Goal: Transaction & Acquisition: Purchase product/service

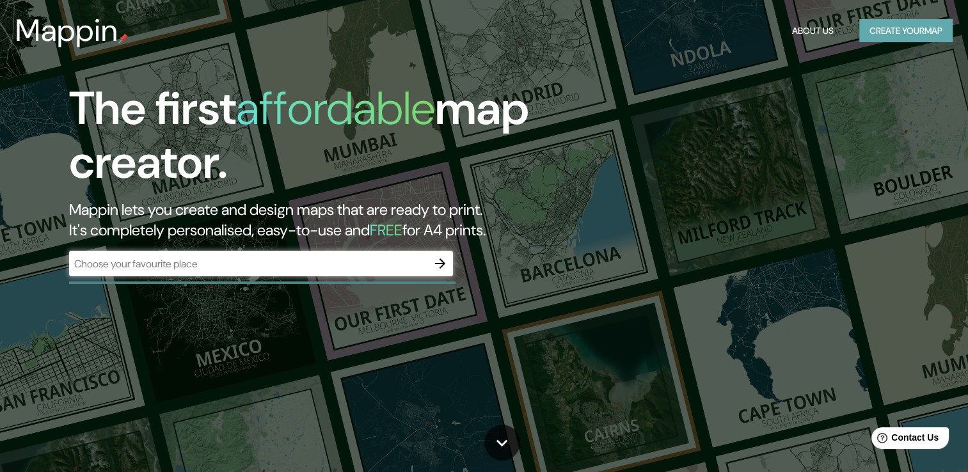
click at [891, 37] on button "Create your map" at bounding box center [905, 31] width 93 height 24
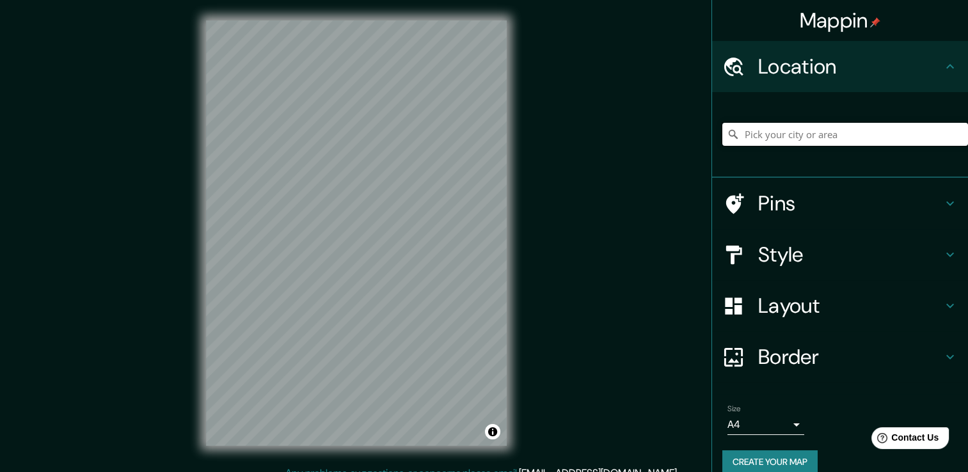
click at [835, 132] on input "Pick your city or area" at bounding box center [846, 134] width 246 height 23
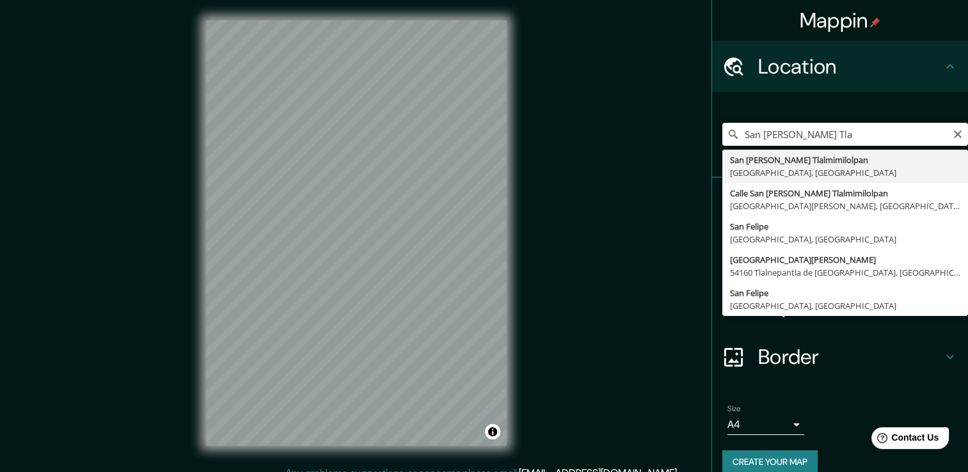
type input "San [PERSON_NAME] Tlalmimilolpan, [GEOGRAPHIC_DATA], [GEOGRAPHIC_DATA]"
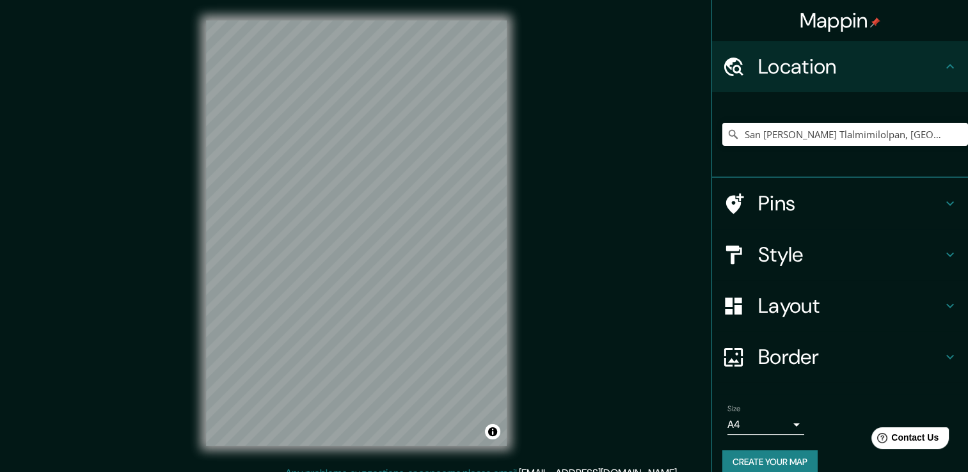
click at [943, 256] on icon at bounding box center [950, 254] width 15 height 15
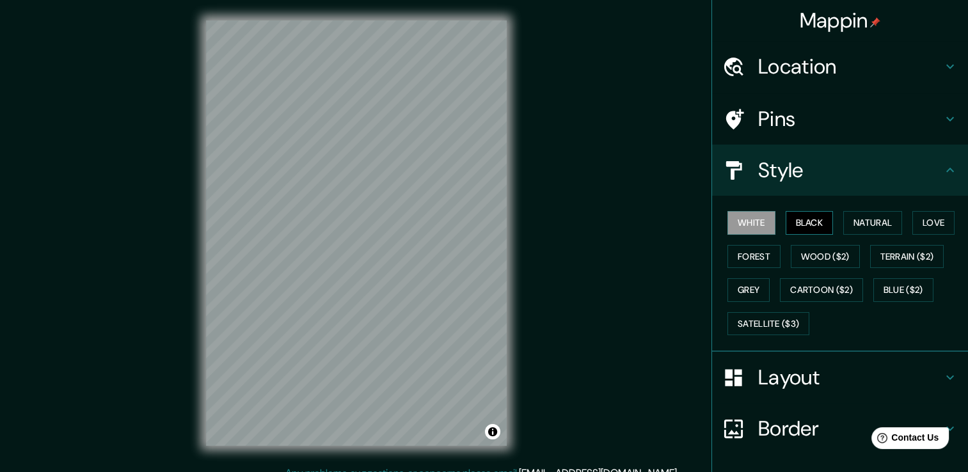
click at [799, 223] on button "Black" at bounding box center [810, 223] width 48 height 24
click at [868, 221] on button "Natural" at bounding box center [872, 223] width 59 height 24
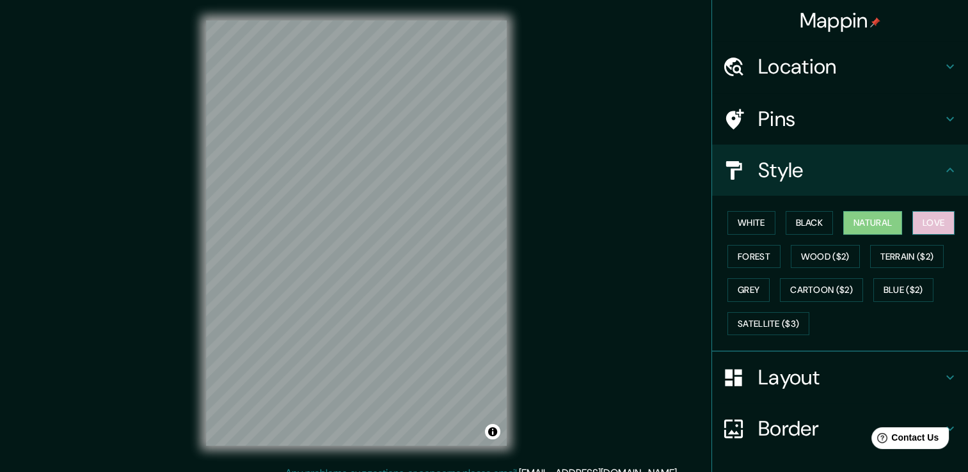
click at [932, 221] on button "Love" at bounding box center [934, 223] width 42 height 24
click at [747, 258] on button "Forest" at bounding box center [754, 257] width 53 height 24
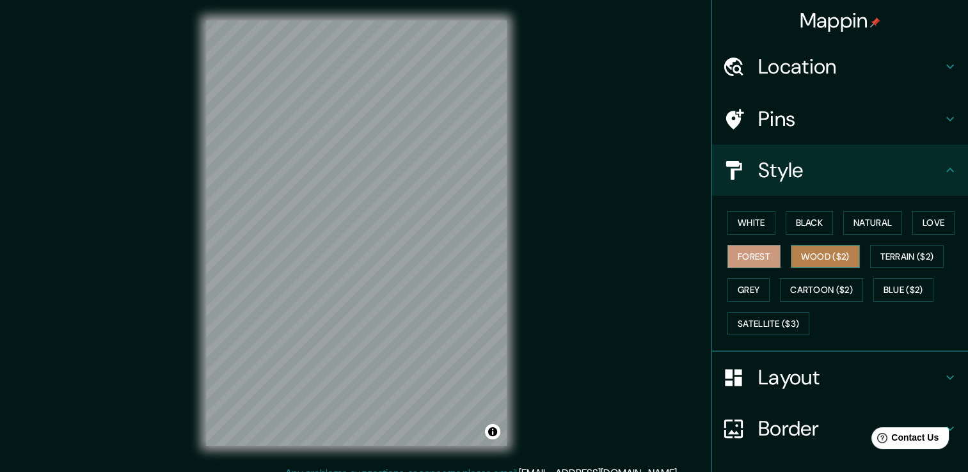
click at [831, 252] on button "Wood ($2)" at bounding box center [825, 257] width 69 height 24
click at [742, 288] on button "Grey" at bounding box center [749, 290] width 42 height 24
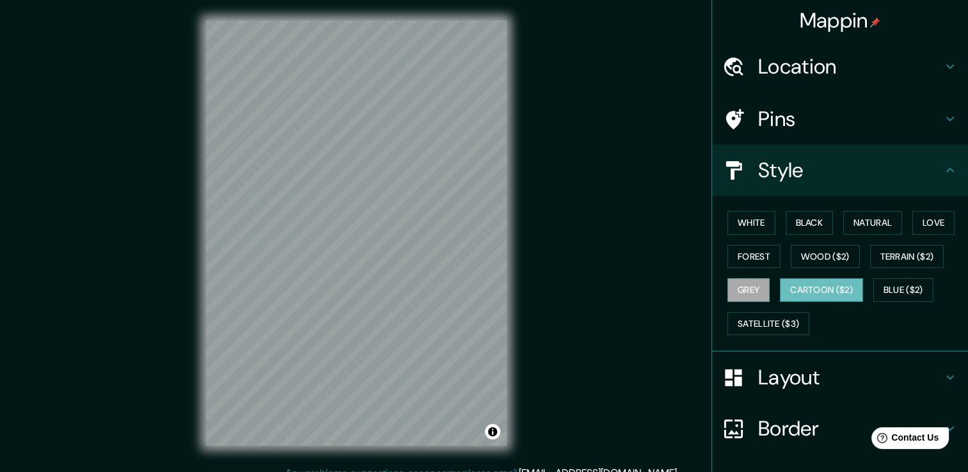
click at [817, 290] on button "Cartoon ($2)" at bounding box center [821, 290] width 83 height 24
click at [906, 282] on button "Blue ($2)" at bounding box center [904, 290] width 60 height 24
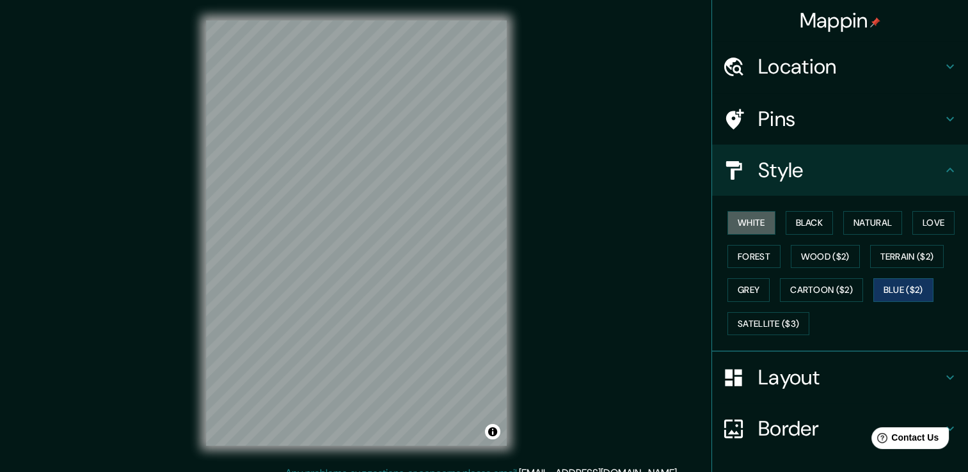
drag, startPoint x: 755, startPoint y: 222, endPoint x: 772, endPoint y: 230, distance: 18.9
click at [755, 222] on button "White" at bounding box center [752, 223] width 48 height 24
click at [808, 227] on button "Black" at bounding box center [810, 223] width 48 height 24
click at [755, 227] on button "White" at bounding box center [752, 223] width 48 height 24
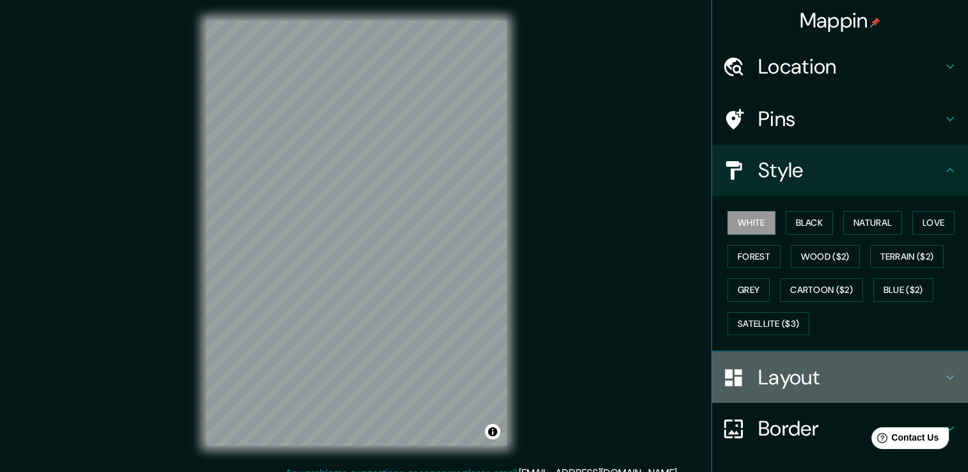
click at [943, 379] on icon at bounding box center [950, 377] width 15 height 15
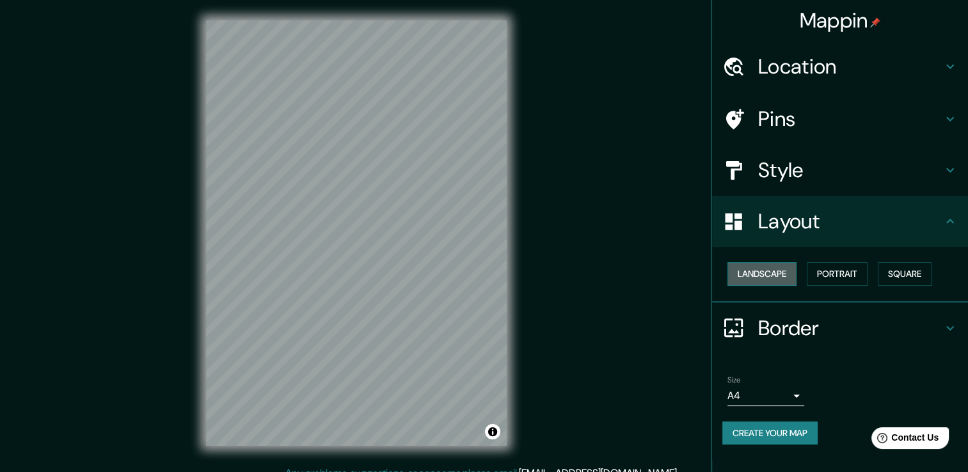
click at [772, 280] on button "Landscape" at bounding box center [762, 274] width 69 height 24
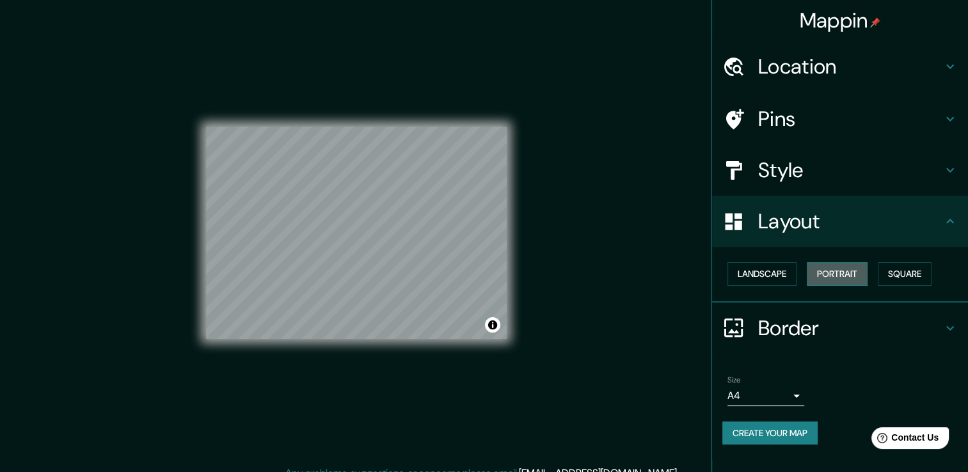
click at [822, 276] on button "Portrait" at bounding box center [837, 274] width 61 height 24
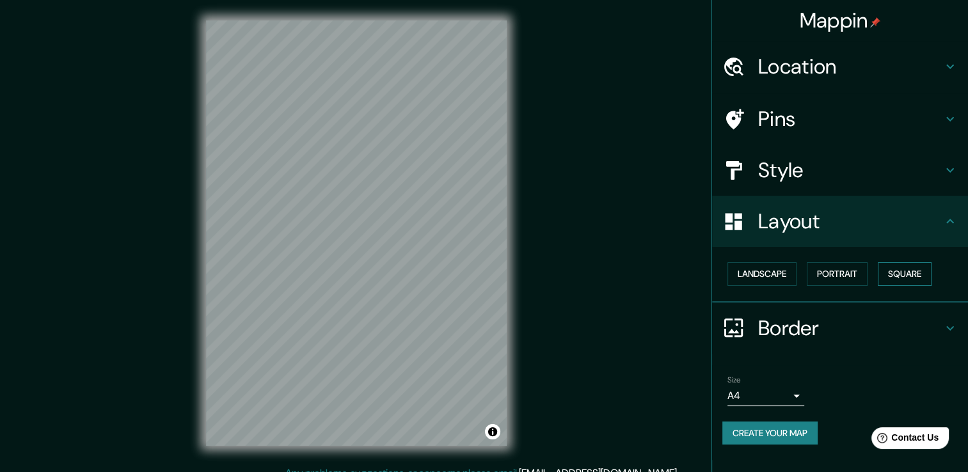
click at [899, 274] on button "Square" at bounding box center [905, 274] width 54 height 24
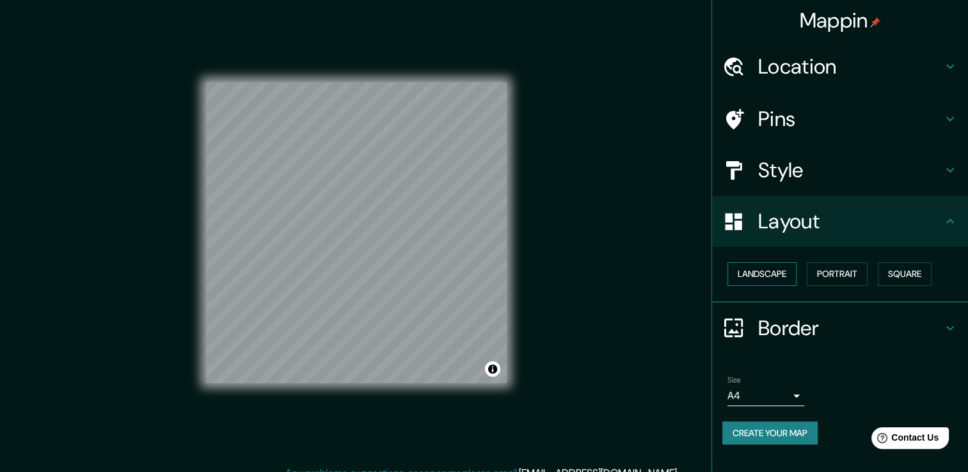
click at [754, 279] on button "Landscape" at bounding box center [762, 274] width 69 height 24
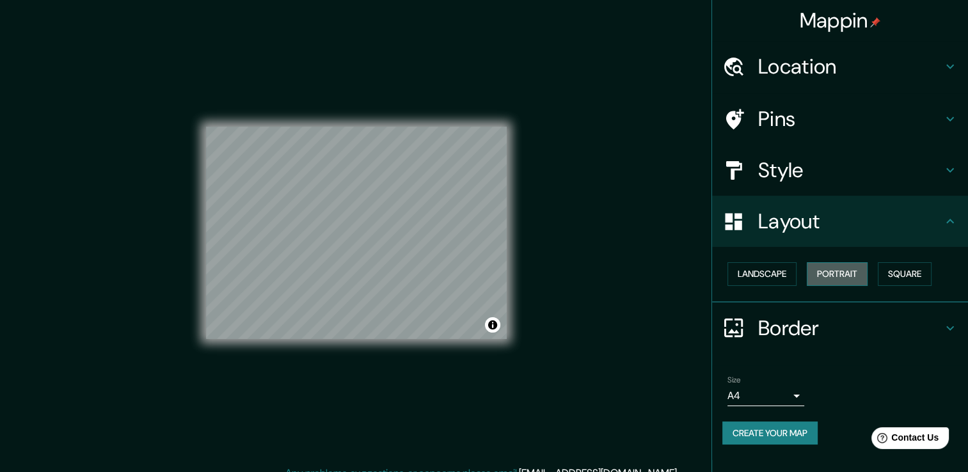
click at [831, 268] on button "Portrait" at bounding box center [837, 274] width 61 height 24
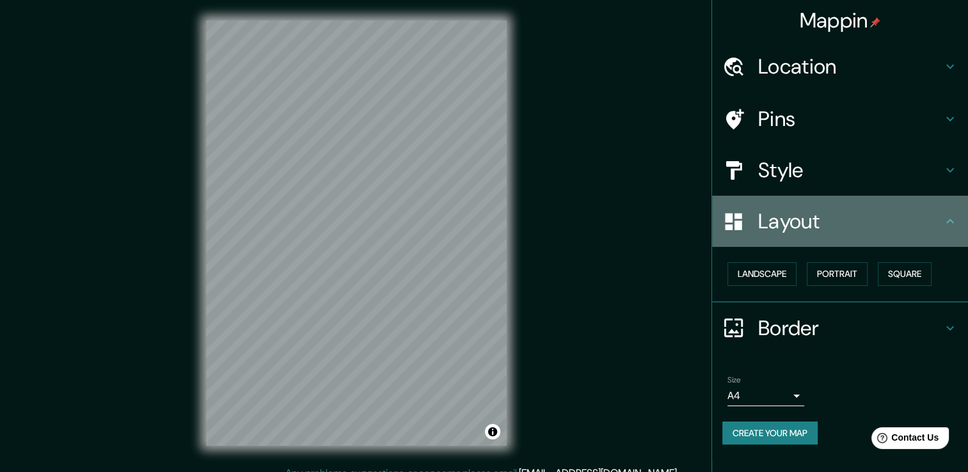
click at [950, 219] on icon at bounding box center [951, 221] width 8 height 4
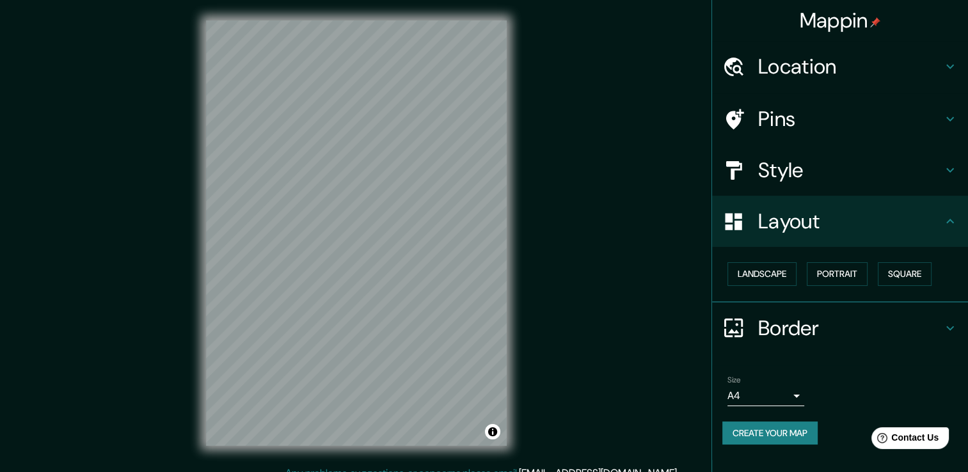
click at [952, 116] on icon at bounding box center [950, 118] width 15 height 15
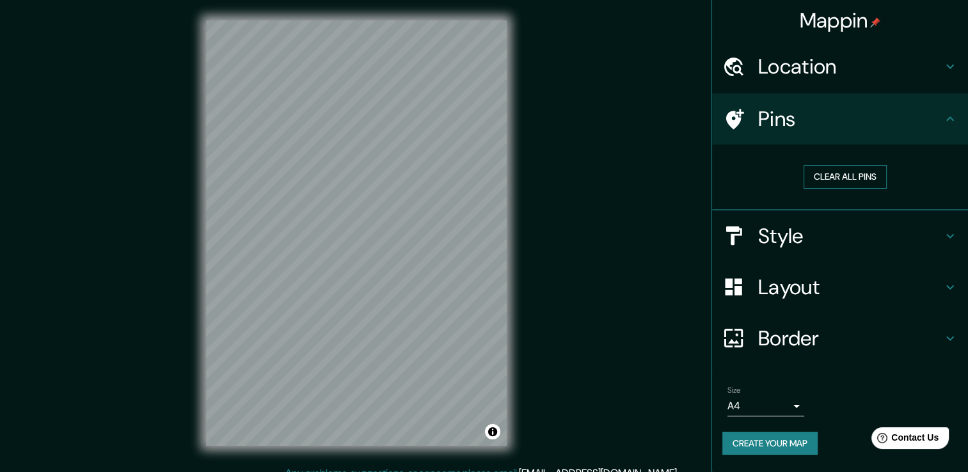
click at [845, 179] on button "Clear all pins" at bounding box center [845, 177] width 83 height 24
drag, startPoint x: 736, startPoint y: 115, endPoint x: 598, endPoint y: 167, distance: 147.6
click at [602, 159] on div "Mappin Location [GEOGRAPHIC_DATA][PERSON_NAME], [GEOGRAPHIC_DATA], [GEOGRAPHIC_…" at bounding box center [484, 243] width 968 height 486
click at [952, 239] on icon at bounding box center [950, 235] width 15 height 15
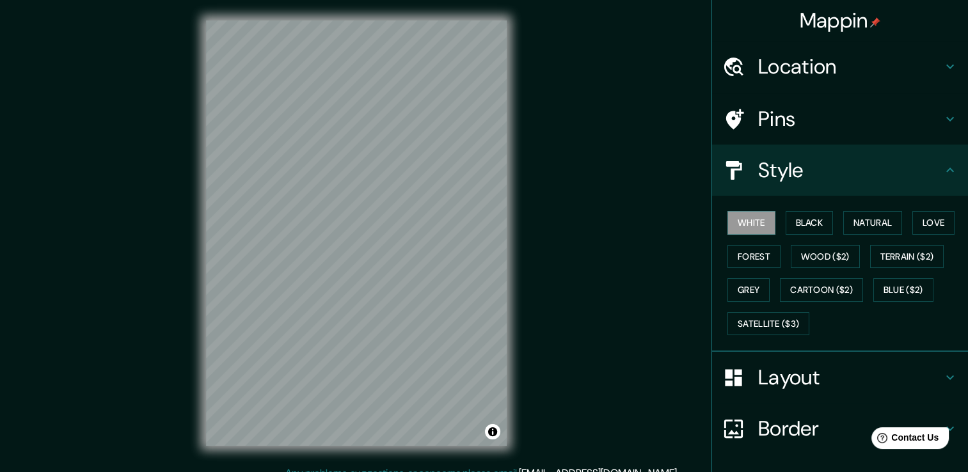
click at [943, 172] on icon at bounding box center [950, 170] width 15 height 15
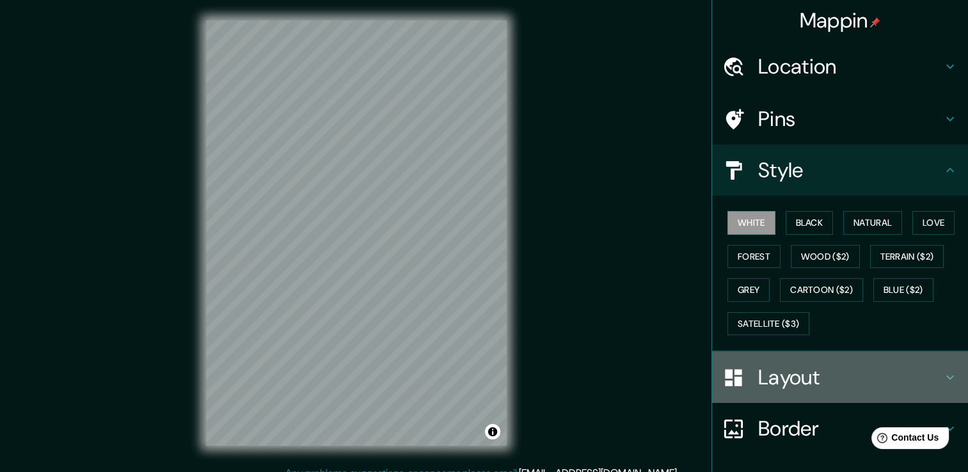
click at [941, 367] on div "Layout" at bounding box center [840, 377] width 256 height 51
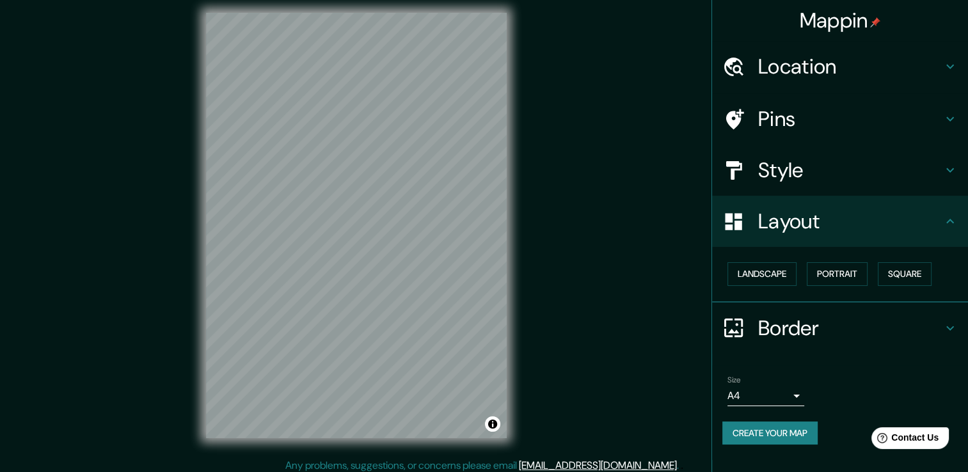
scroll to position [14, 0]
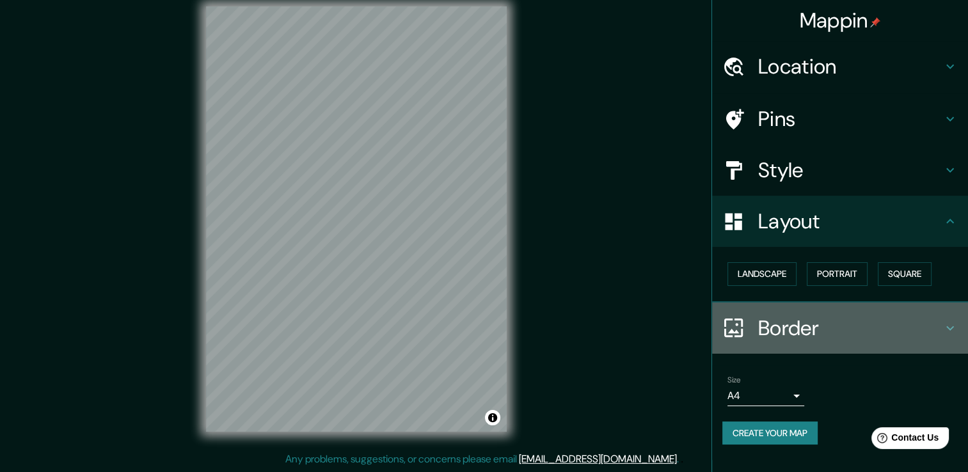
click at [952, 329] on icon at bounding box center [950, 328] width 15 height 15
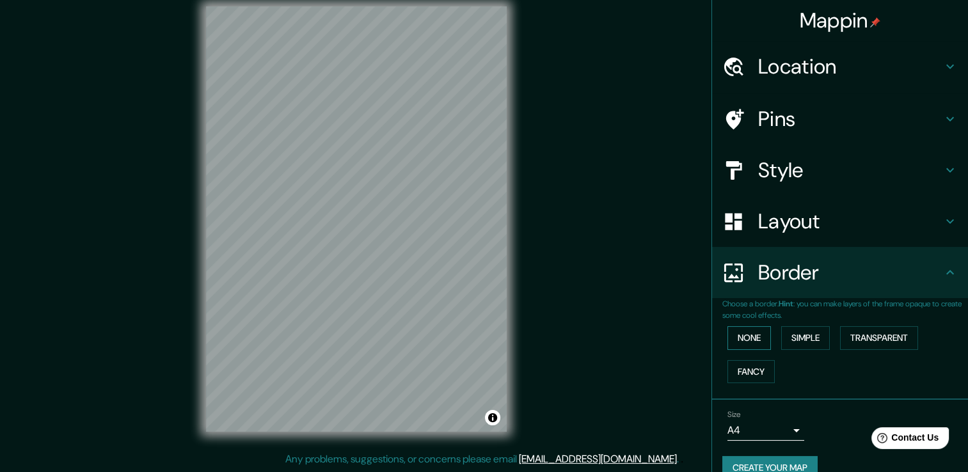
click at [749, 340] on button "None" at bounding box center [750, 338] width 44 height 24
click at [803, 333] on button "Simple" at bounding box center [805, 338] width 49 height 24
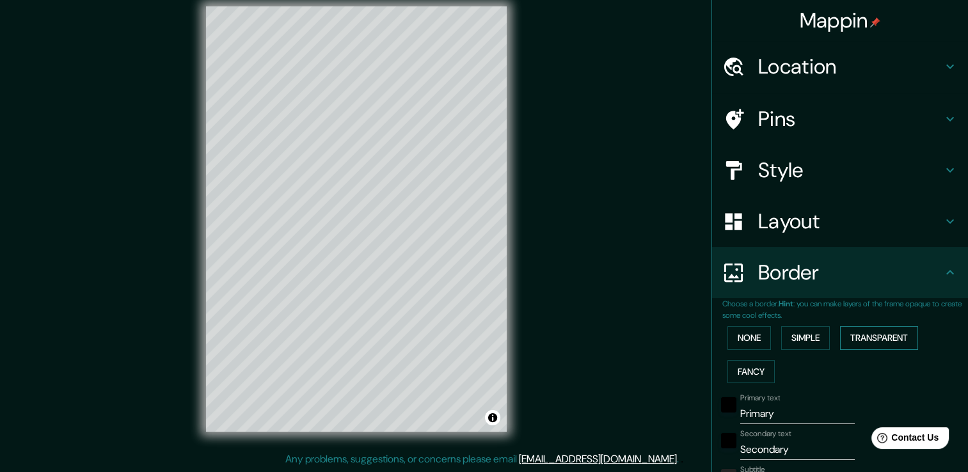
click at [860, 333] on button "Transparent" at bounding box center [879, 338] width 78 height 24
click at [748, 374] on button "Fancy" at bounding box center [751, 372] width 47 height 24
click at [745, 336] on button "None" at bounding box center [750, 338] width 44 height 24
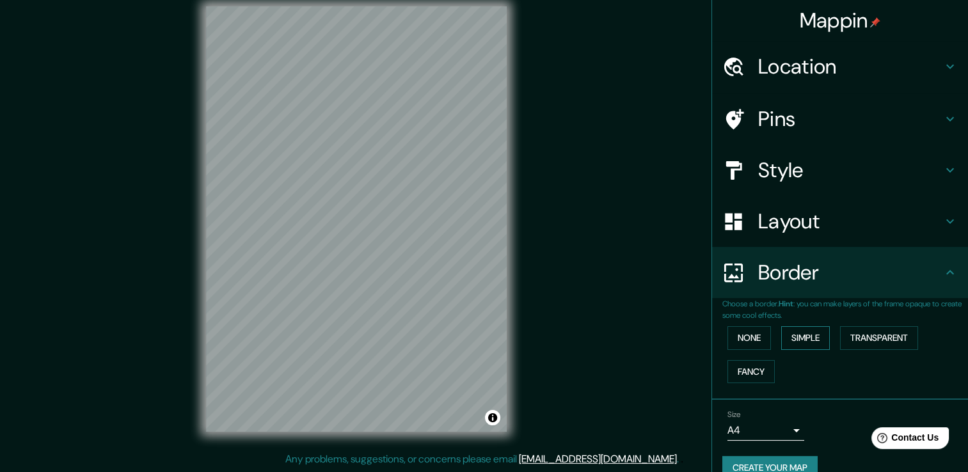
click at [788, 336] on button "Simple" at bounding box center [805, 338] width 49 height 24
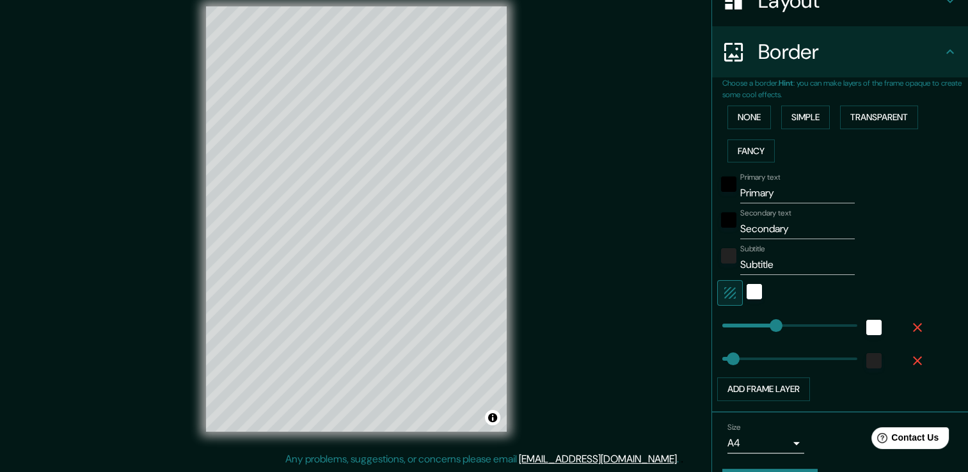
scroll to position [189, 0]
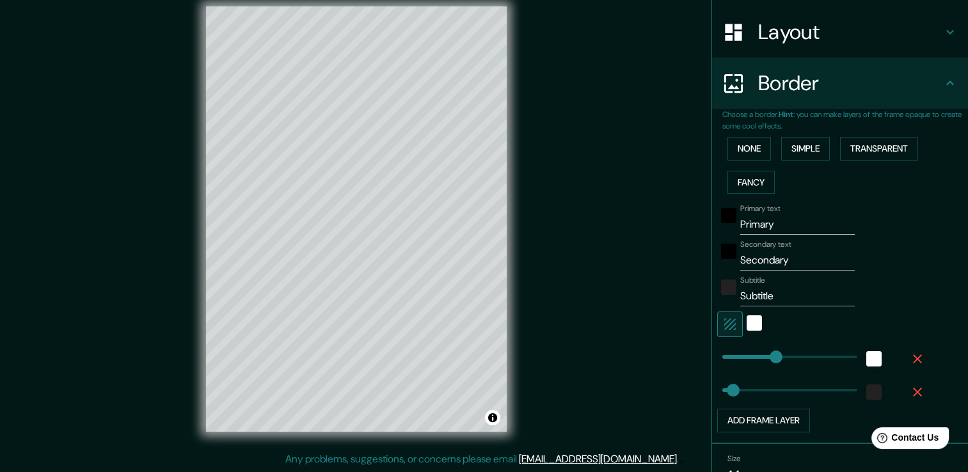
click at [771, 222] on input "Primary" at bounding box center [797, 224] width 115 height 20
type input "Primar"
type input "38"
type input "Prima"
type input "38"
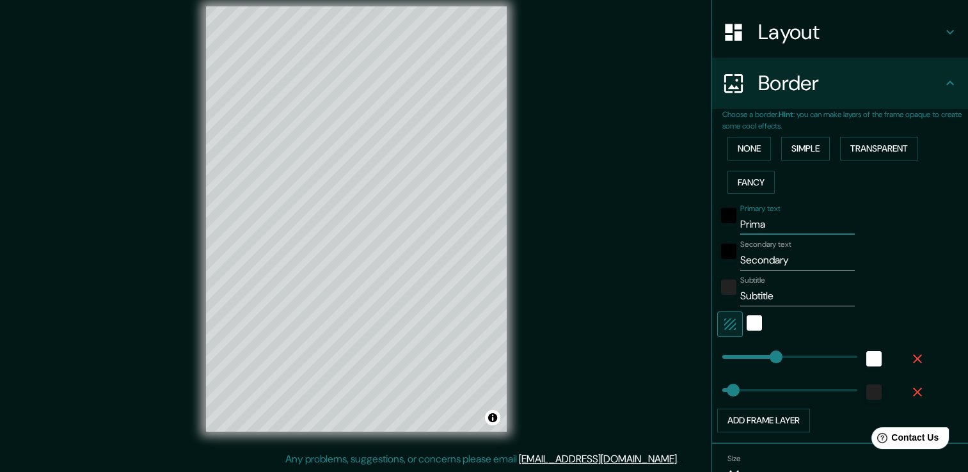
type input "Prim"
type input "38"
type input "Pri"
type input "38"
type input "Pr"
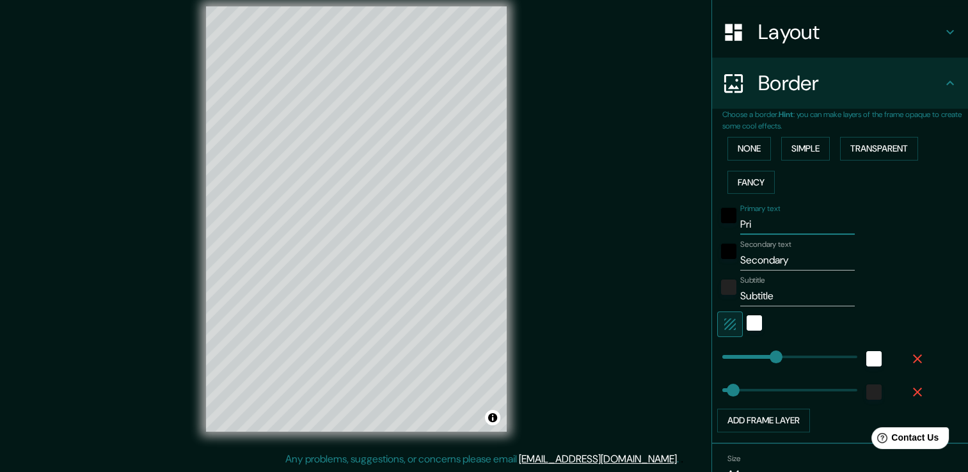
type input "38"
type input "P"
type input "38"
type input "T"
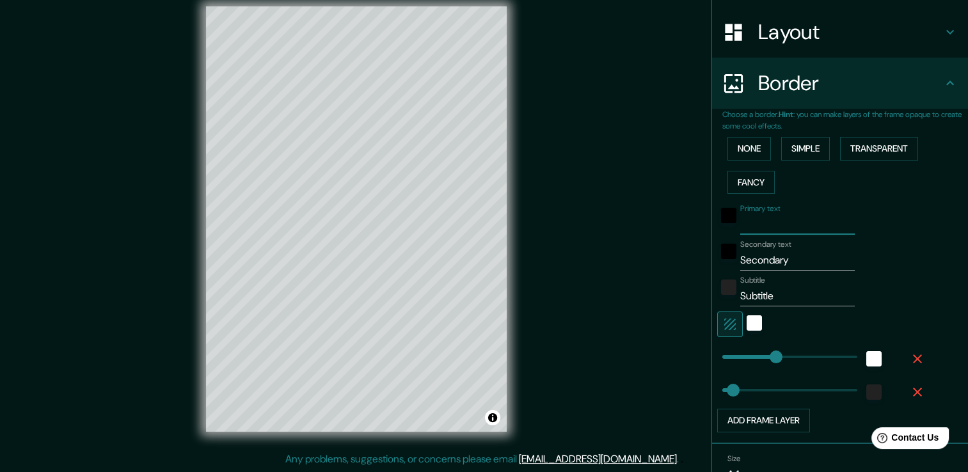
type input "38"
type input "Te"
type input "38"
type input "Ter"
type input "38"
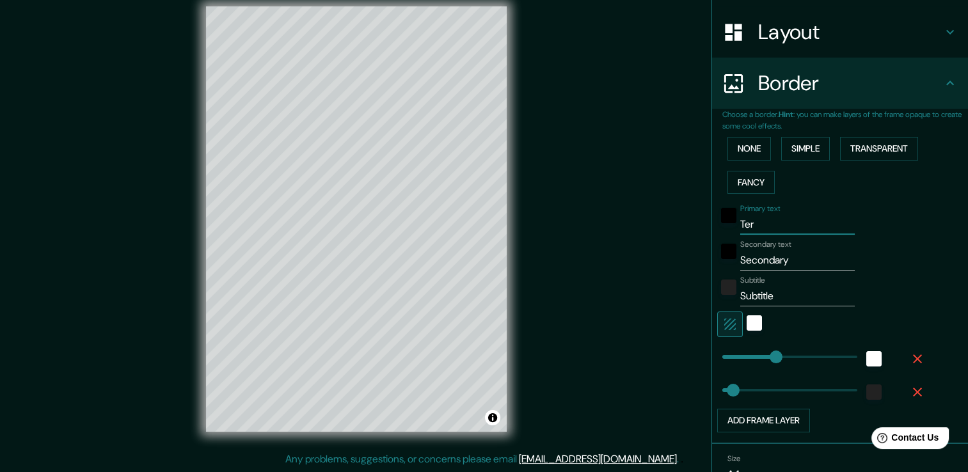
type input "Terr"
type input "38"
type input "Terre"
type input "38"
type input "Terren"
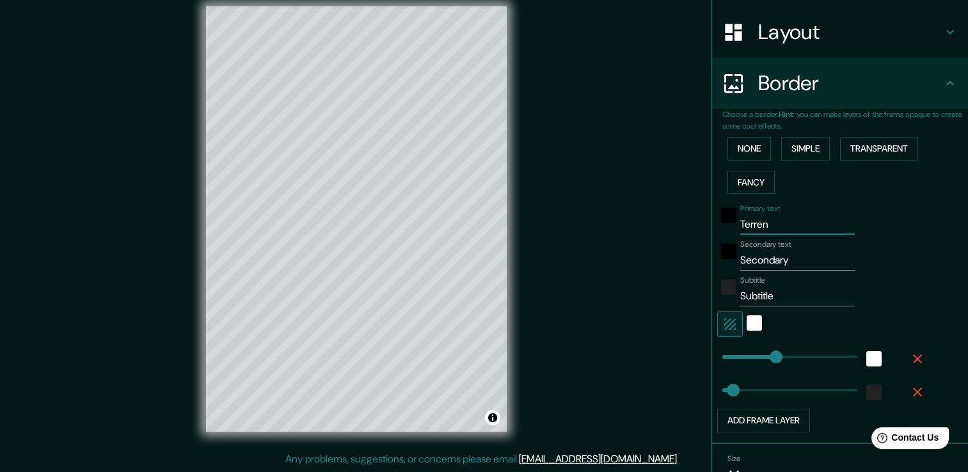
type input "38"
type input "Terreno"
type input "38"
type input "Terren"
type input "38"
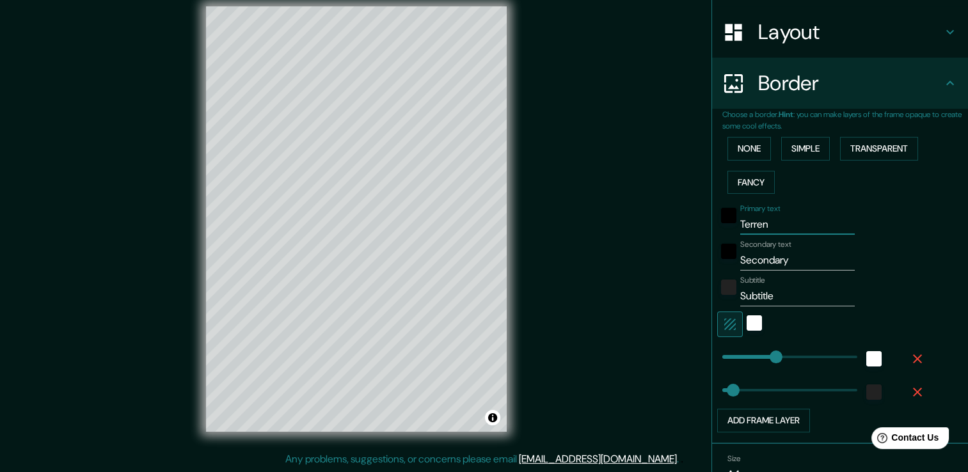
type input "Terre"
type input "38"
type input "Terr"
type input "38"
type input "Ter"
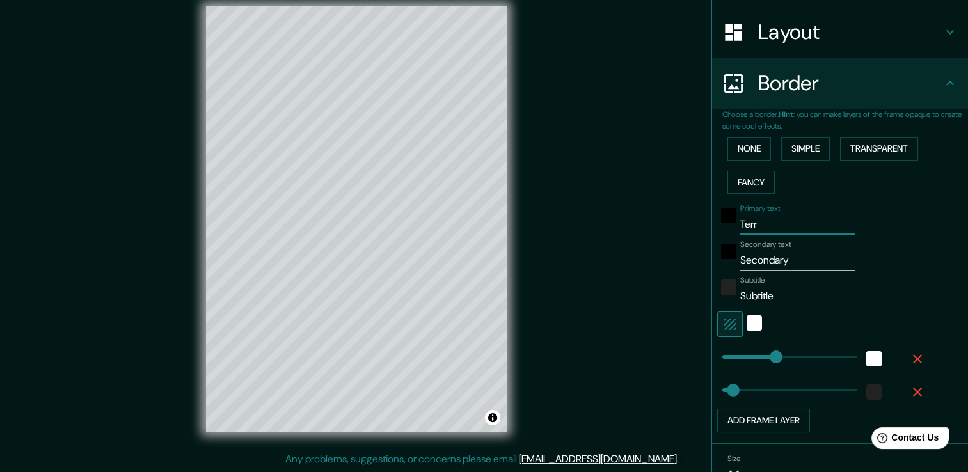
type input "38"
type input "Te"
type input "38"
type input "T"
type input "38"
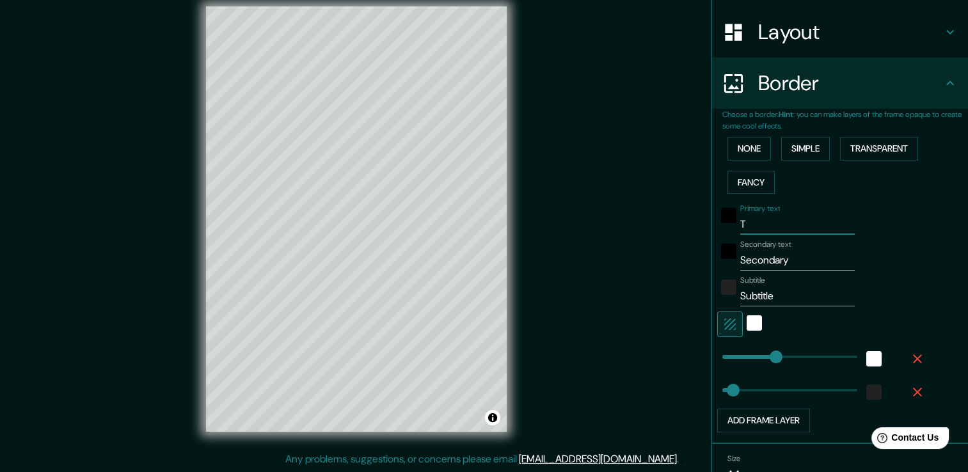
type input "38"
type input "U"
type input "38"
type input "Ub"
type input "38"
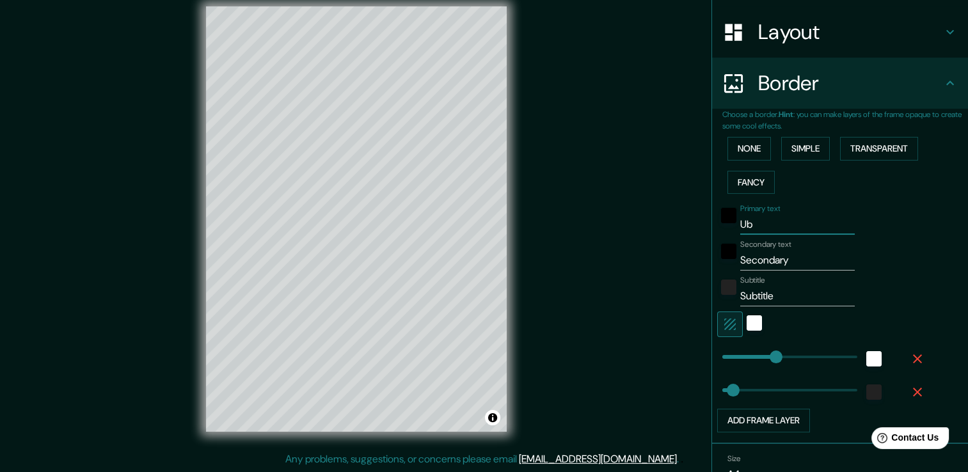
type input "Ubi"
type input "38"
type input "Ubic"
type input "38"
type input "Ubica"
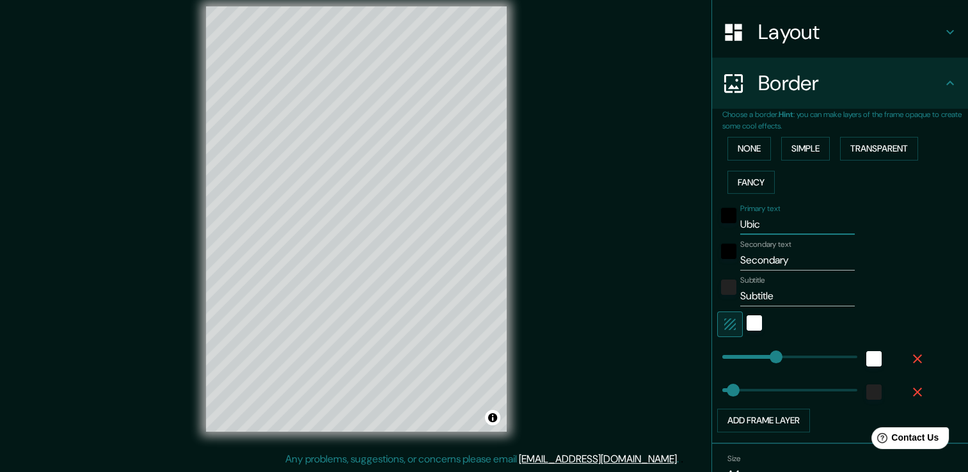
type input "38"
type input "Ubicac"
type input "38"
type input "Ubicaci"
type input "38"
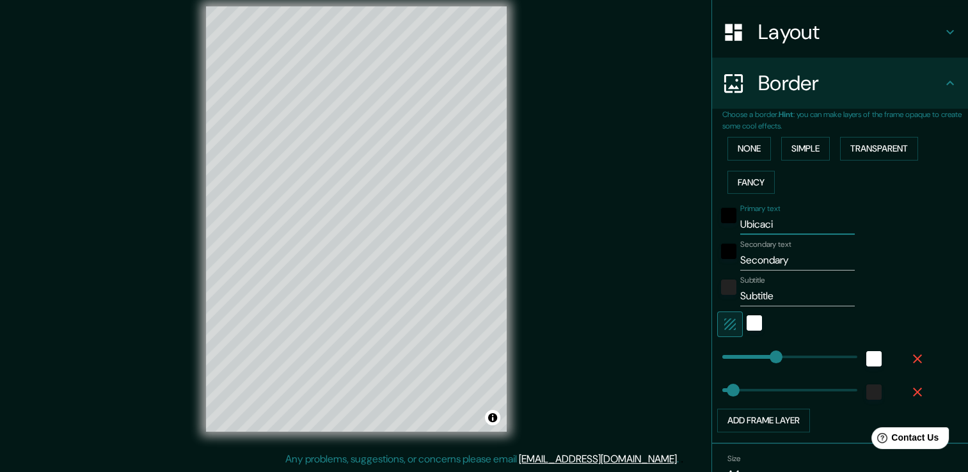
type input "Ubicació"
type input "38"
type input "Ubicación"
type input "38"
type input "Ubicación"
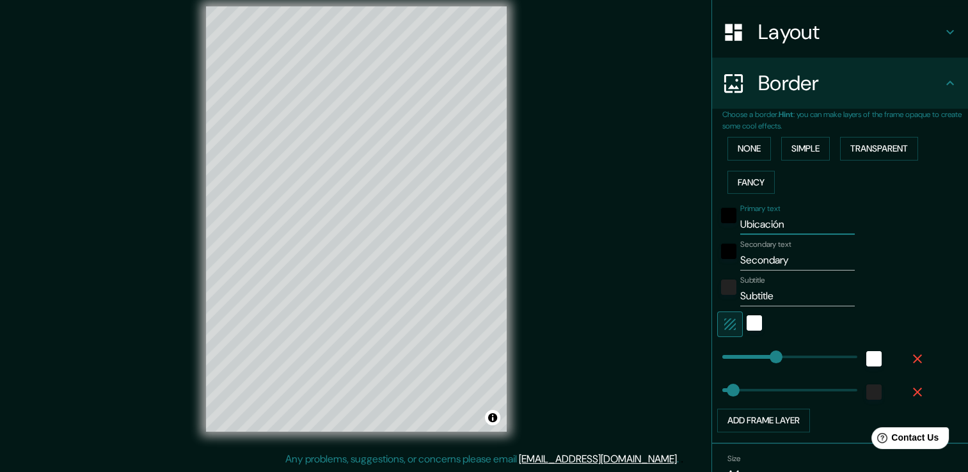
click at [795, 259] on input "Secondary" at bounding box center [797, 260] width 115 height 20
type input "Secondar"
type input "38"
type input "Seconda"
type input "38"
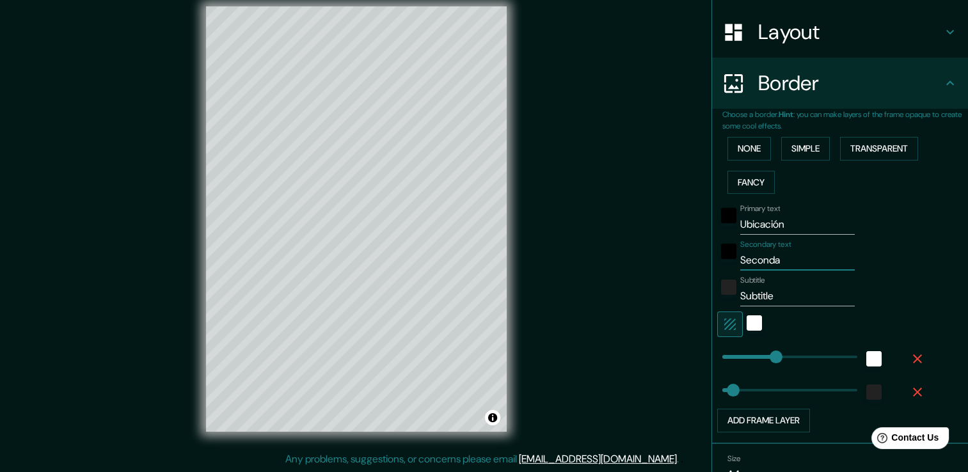
type input "Second"
type input "38"
type input "Secon"
type input "38"
type input "Seco"
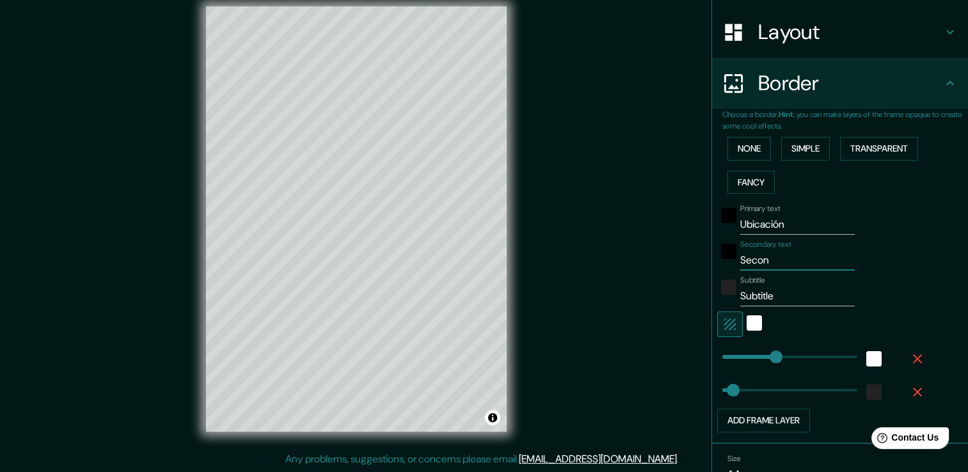
type input "38"
type input "Sec"
type input "38"
type input "Se"
type input "38"
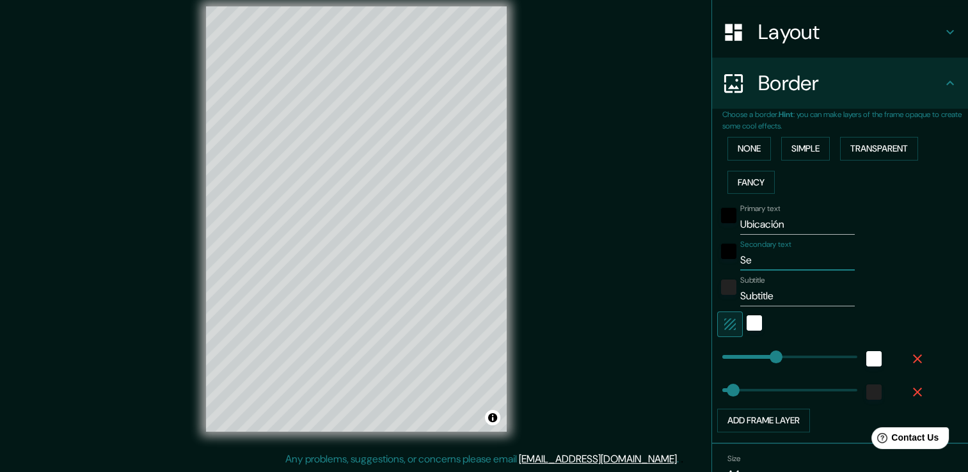
type input "S"
type input "38"
type input "S"
type input "38"
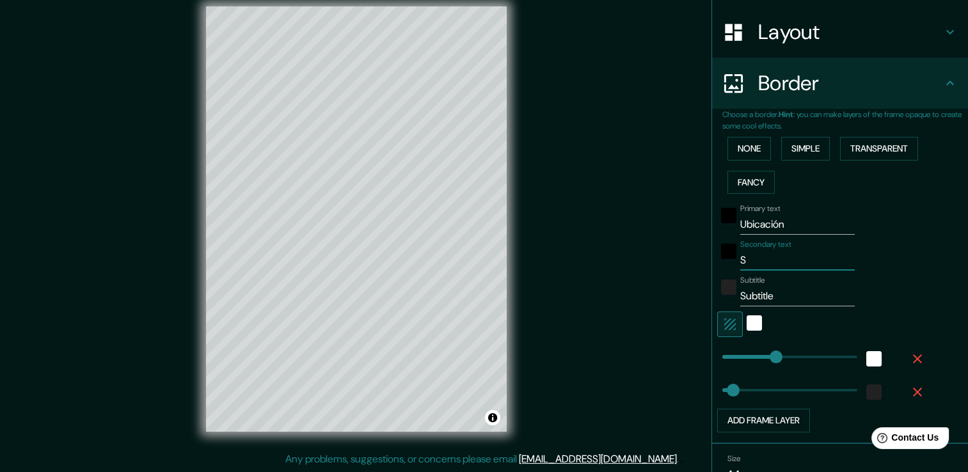
type input "Sa"
type input "38"
type input "San"
type input "38"
type input "San"
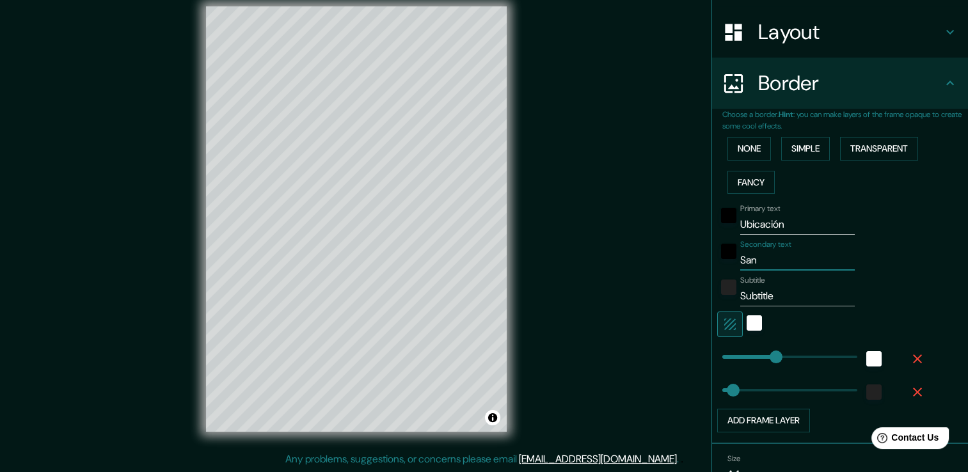
type input "38"
type input "San F"
type input "38"
type input "San Fe"
type input "38"
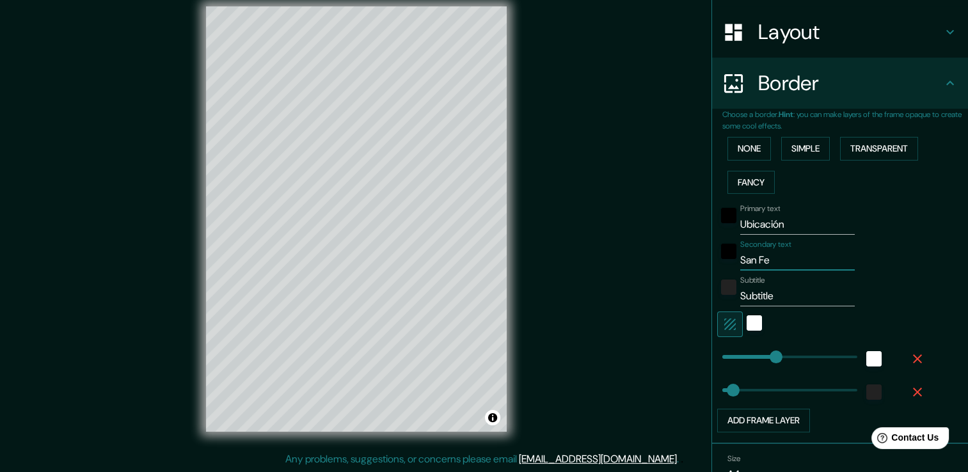
type input "San Fel"
type input "38"
type input "San Feli"
type input "38"
type input "San Felip"
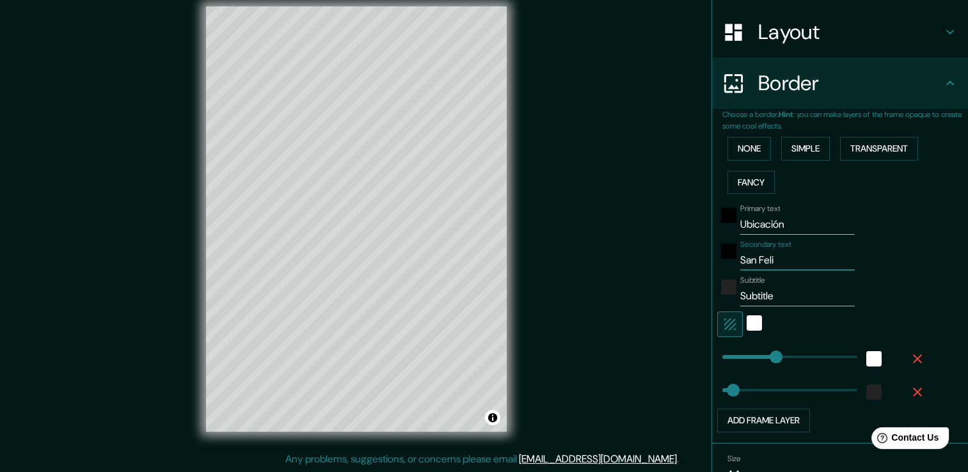
type input "38"
type input "San Felipe"
type input "38"
type input "San Felipe"
type input "38"
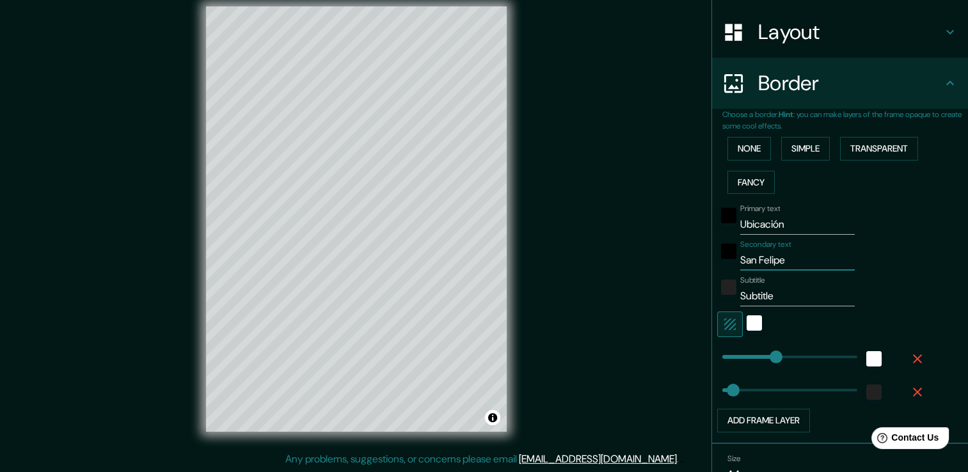
type input "San [PERSON_NAME] T"
type input "38"
type input "San [PERSON_NAME]"
type input "38"
type input "San [PERSON_NAME] Tla"
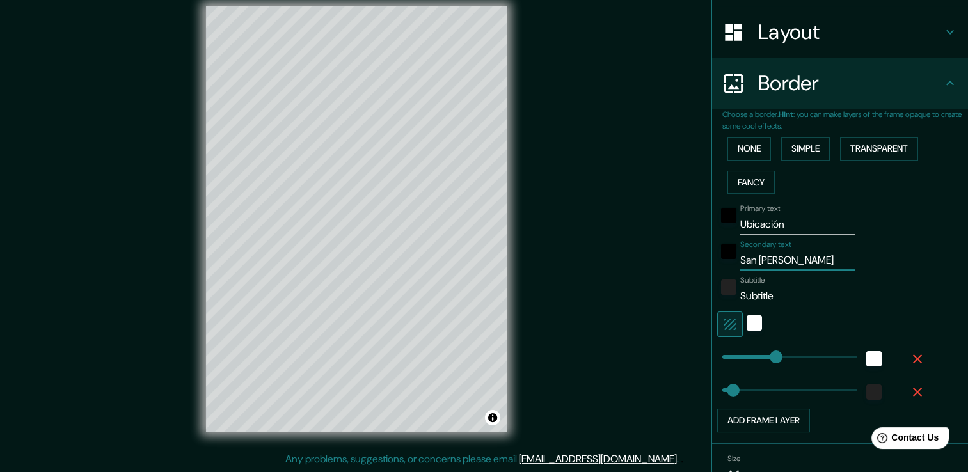
type input "38"
type input "San [PERSON_NAME] Tlal"
type input "38"
type input "San [PERSON_NAME] Tlalm"
type input "38"
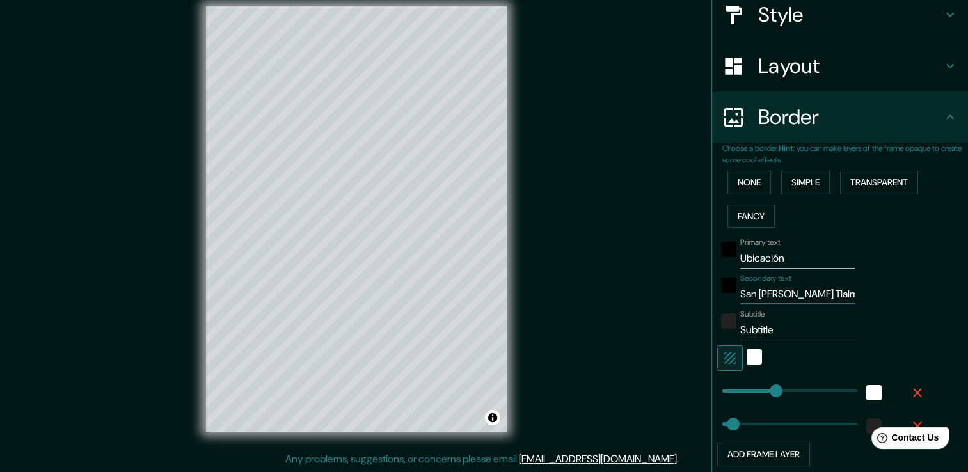
scroll to position [253, 0]
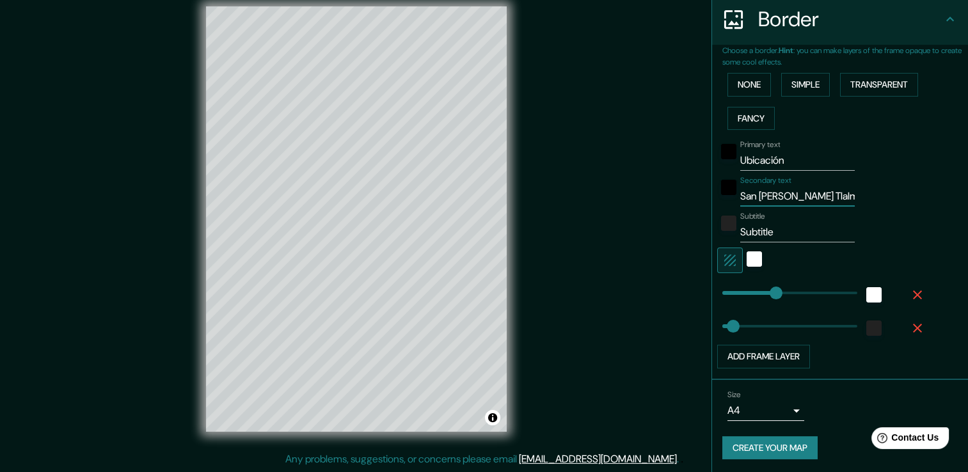
drag, startPoint x: 814, startPoint y: 202, endPoint x: 733, endPoint y: 204, distance: 80.7
click at [740, 204] on input "San [PERSON_NAME] Tlalm" at bounding box center [797, 196] width 115 height 20
type input "S"
type input "38"
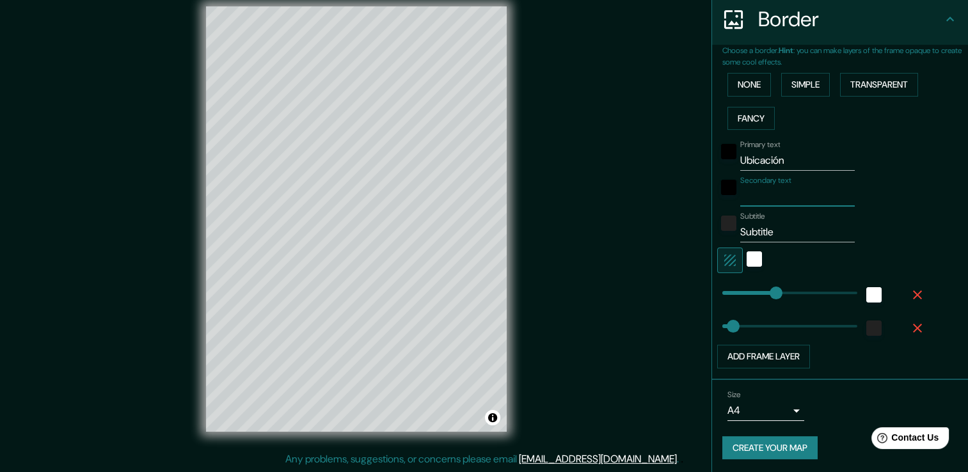
type input "M"
type input "38"
type input "Ma"
type input "38"
type input "Map"
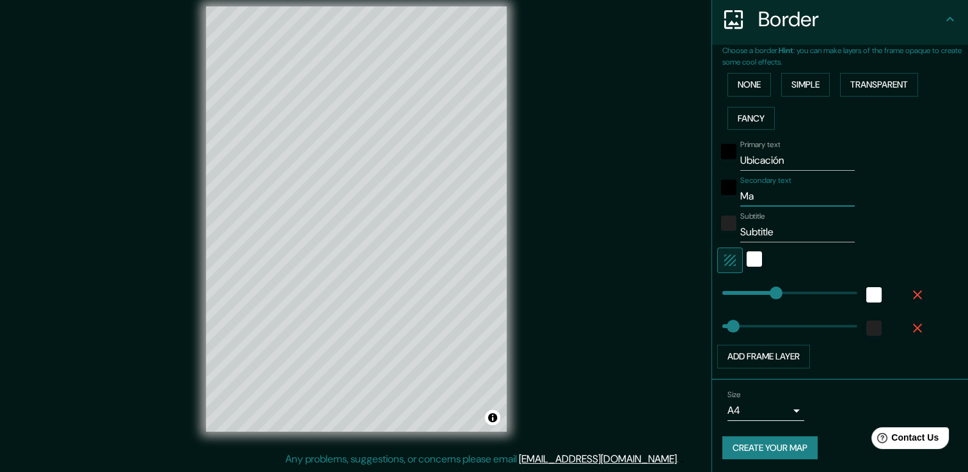
type input "38"
type input "Mapa"
type input "38"
type input "Mapa"
click at [792, 234] on input "Subtitle" at bounding box center [797, 232] width 115 height 20
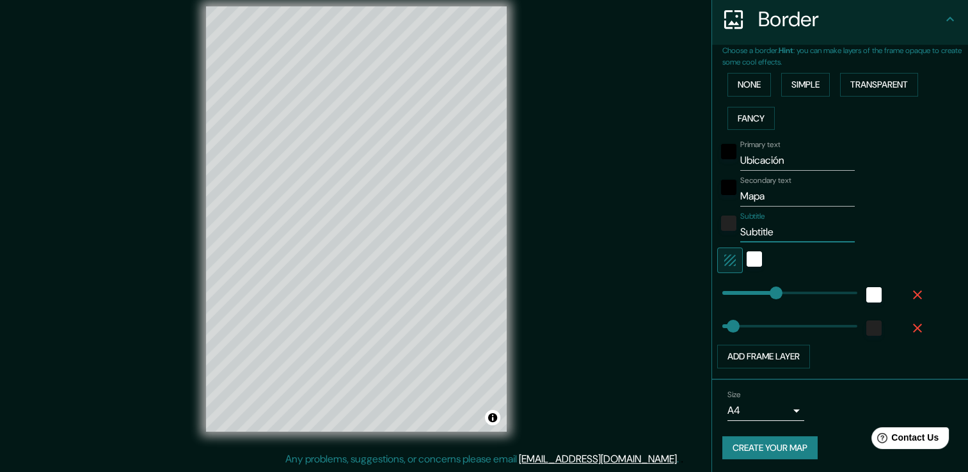
type input "Subtitl"
type input "38"
type input "Subtit"
type input "38"
type input "Subti"
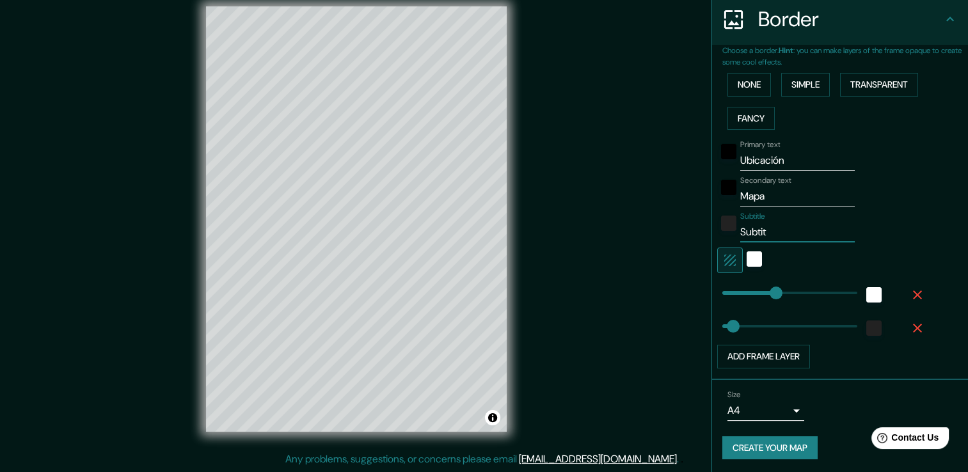
type input "38"
type input "Subt"
type input "38"
type input "Sub"
type input "38"
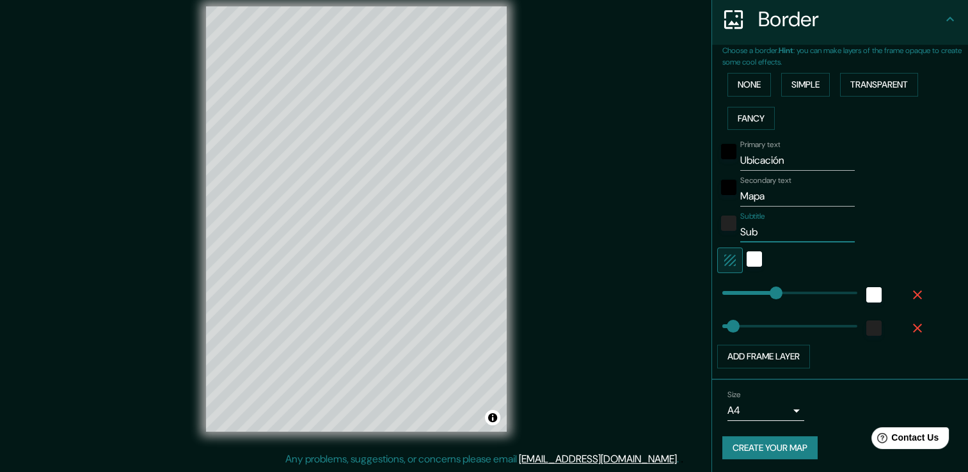
type input "Su"
type input "38"
type input "S"
type input "38"
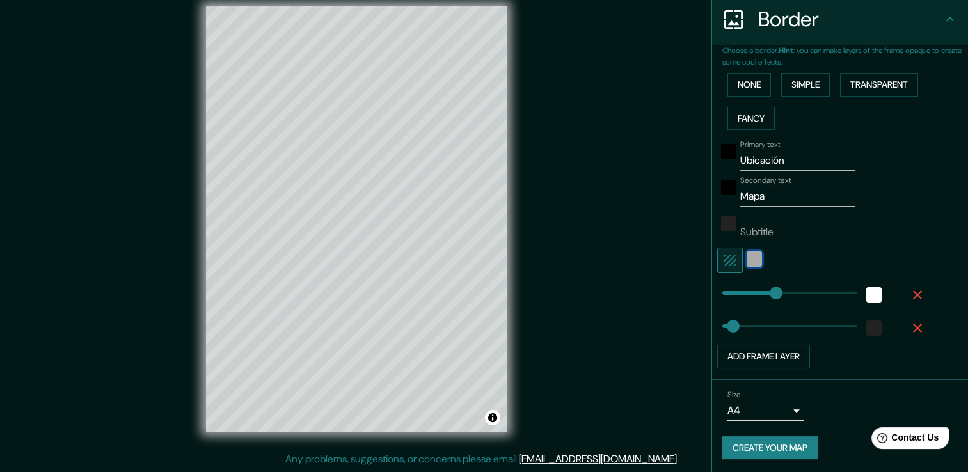
click at [747, 264] on div "white" at bounding box center [754, 259] width 15 height 15
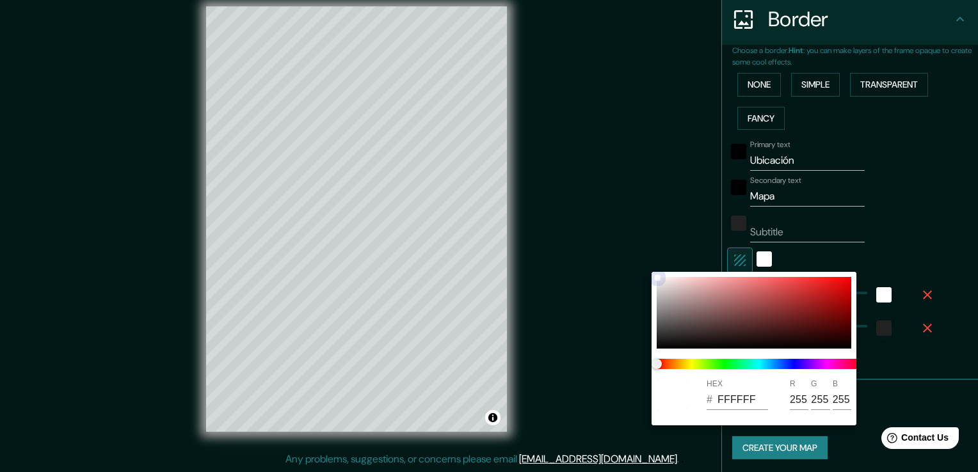
click at [676, 281] on div at bounding box center [754, 313] width 195 height 72
type input "38"
type input "F0D8D8"
type input "240"
type input "216"
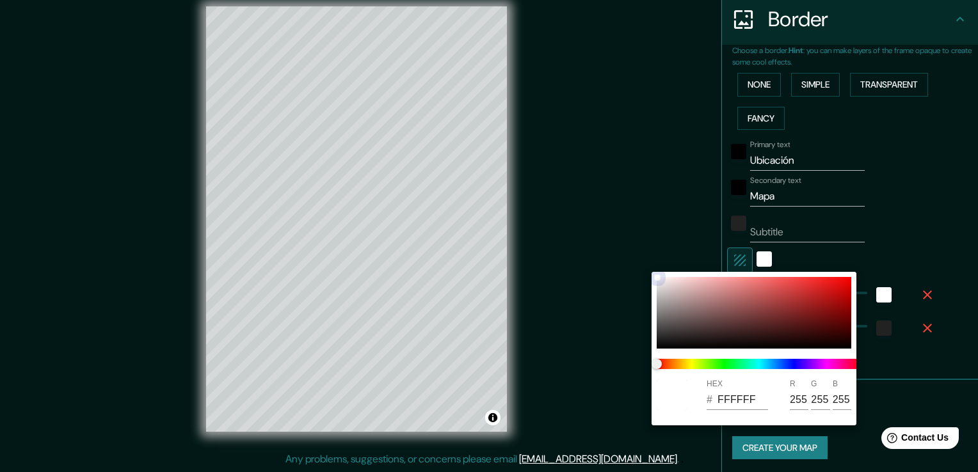
type input "216"
type input "38"
type input "D9D2D2"
type input "217"
type input "210"
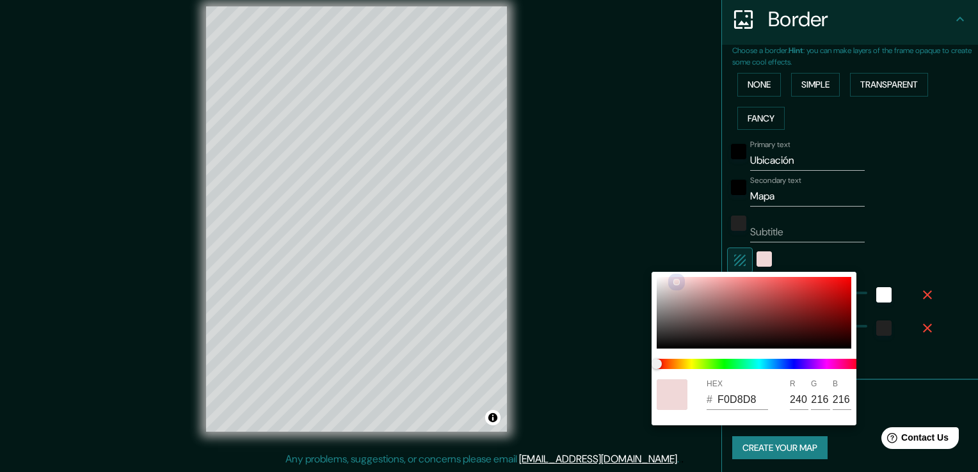
type input "210"
type input "38"
type input "D4D0D0"
type input "212"
type input "208"
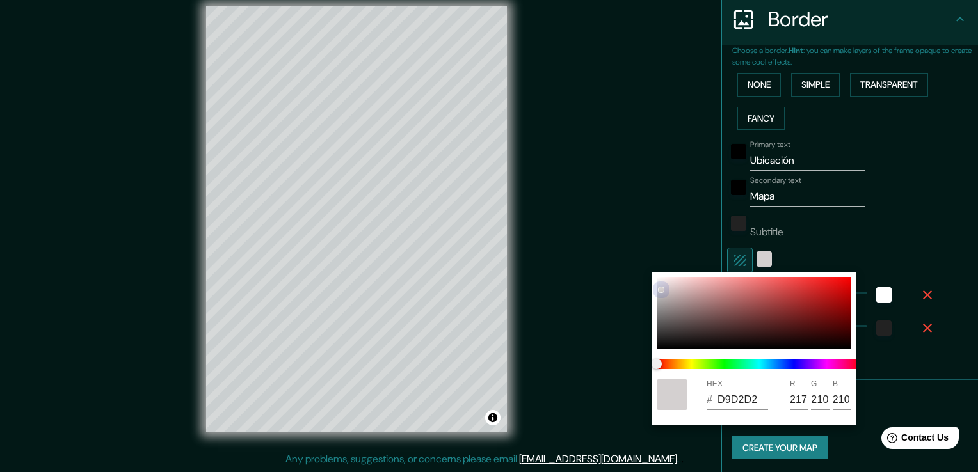
type input "208"
type input "38"
type input "D4D1D1"
type input "209"
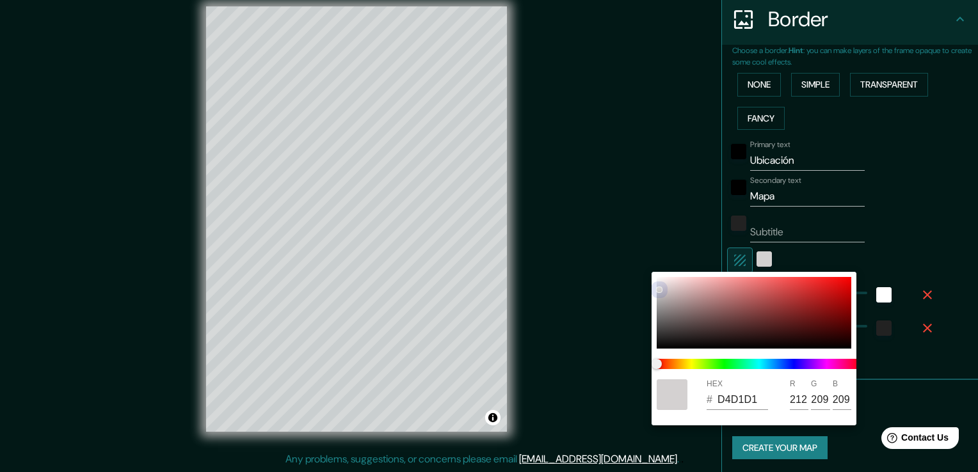
type input "38"
type input "D7CFCF"
type input "215"
type input "207"
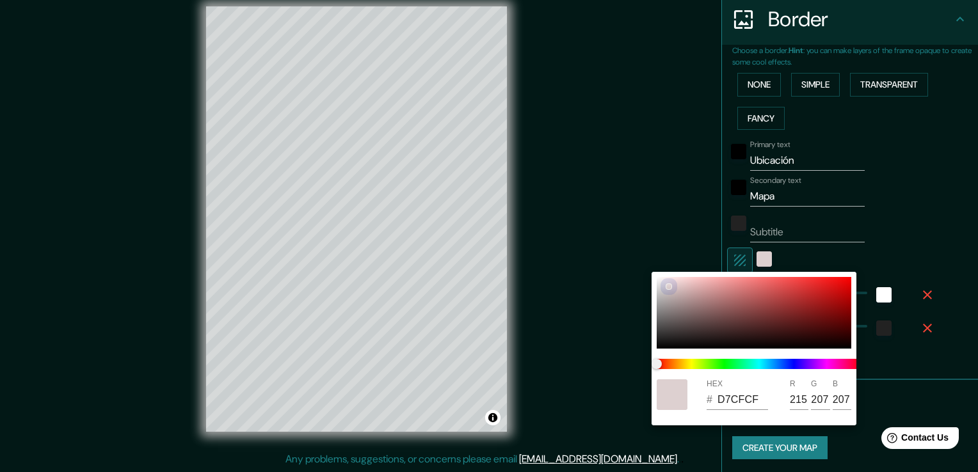
type input "38"
type input "DDD0D0"
type input "221"
type input "208"
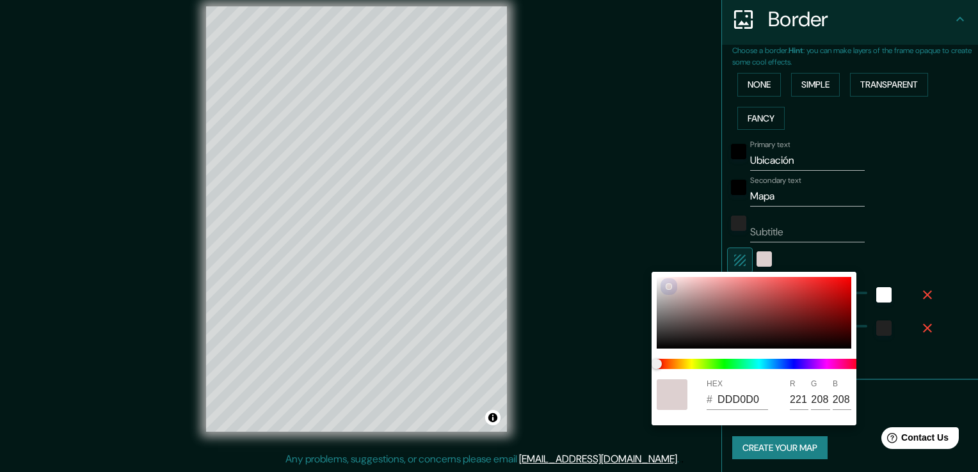
drag, startPoint x: 674, startPoint y: 280, endPoint x: 668, endPoint y: 287, distance: 9.1
click at [668, 287] on div at bounding box center [668, 286] width 5 height 5
type input "38"
type input "DED6D1"
type input "222"
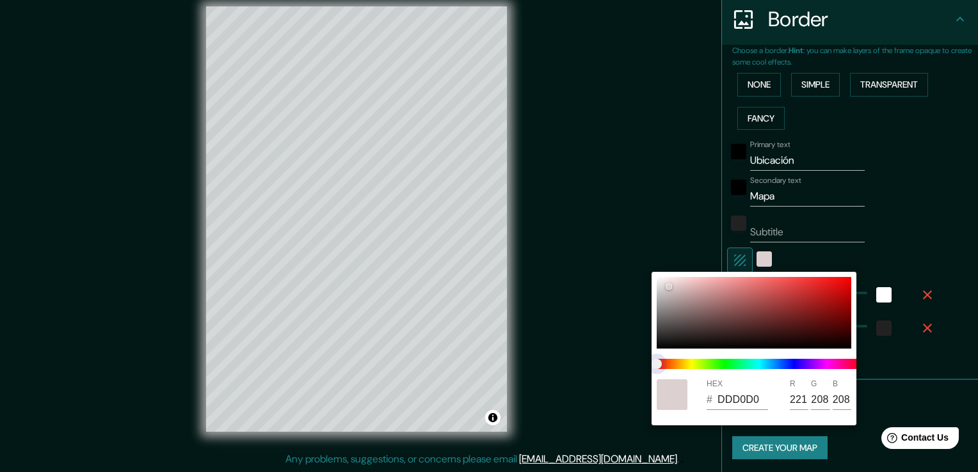
type input "214"
type input "209"
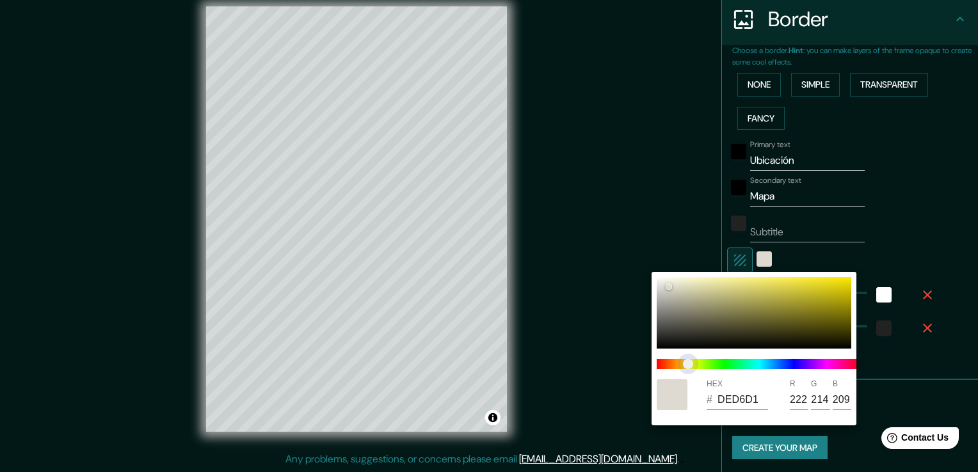
type input "38"
type input "DEDDD1"
type input "221"
type input "38"
type input "DDDED1"
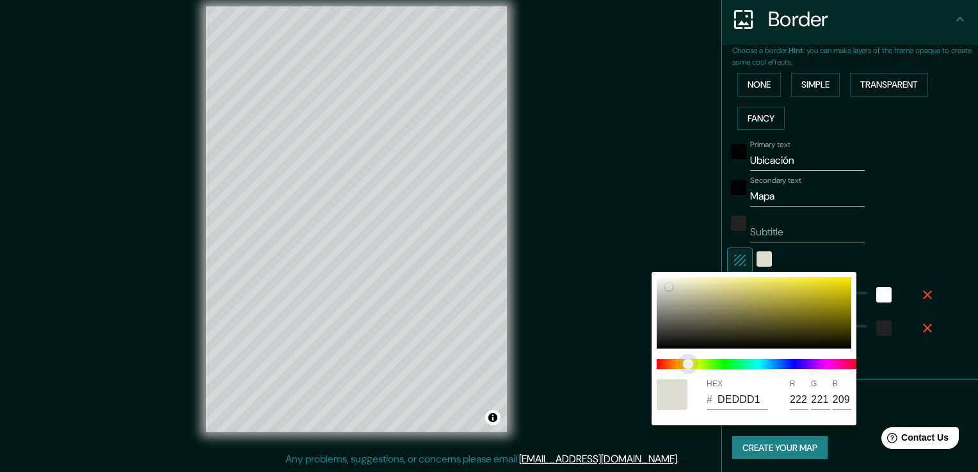
type input "221"
type input "222"
drag, startPoint x: 658, startPoint y: 367, endPoint x: 691, endPoint y: 355, distance: 35.4
click at [693, 362] on span "color slider" at bounding box center [694, 364] width 10 height 10
type input "38"
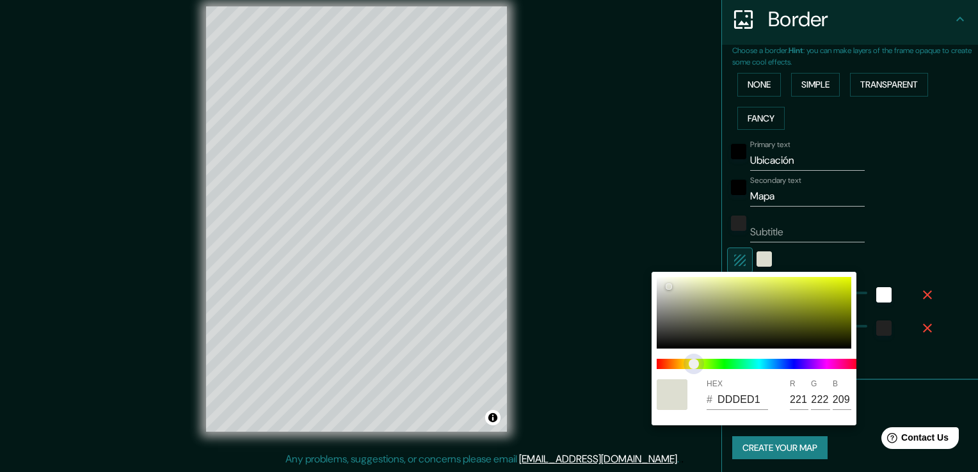
type input "DEDDD1"
type input "222"
type input "221"
type input "38"
type input "DEDCD1"
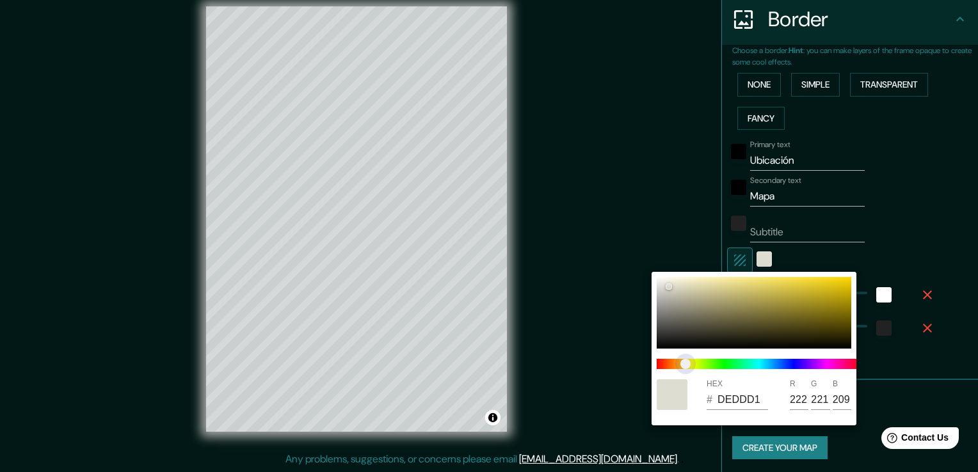
type input "220"
type input "38"
type input "DEDDD1"
type input "221"
type input "38"
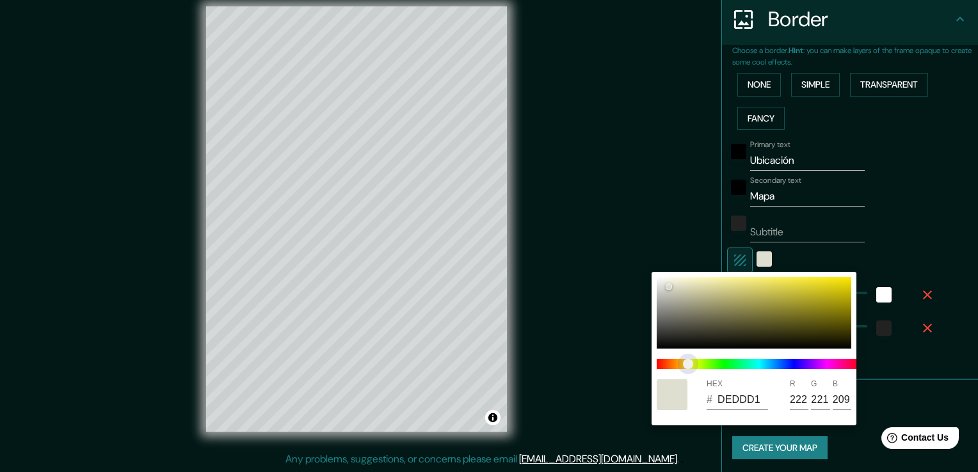
type input "DEDED1"
type input "222"
drag, startPoint x: 686, startPoint y: 364, endPoint x: 678, endPoint y: 342, distance: 23.9
click at [689, 364] on span "color slider" at bounding box center [690, 364] width 10 height 10
type input "38"
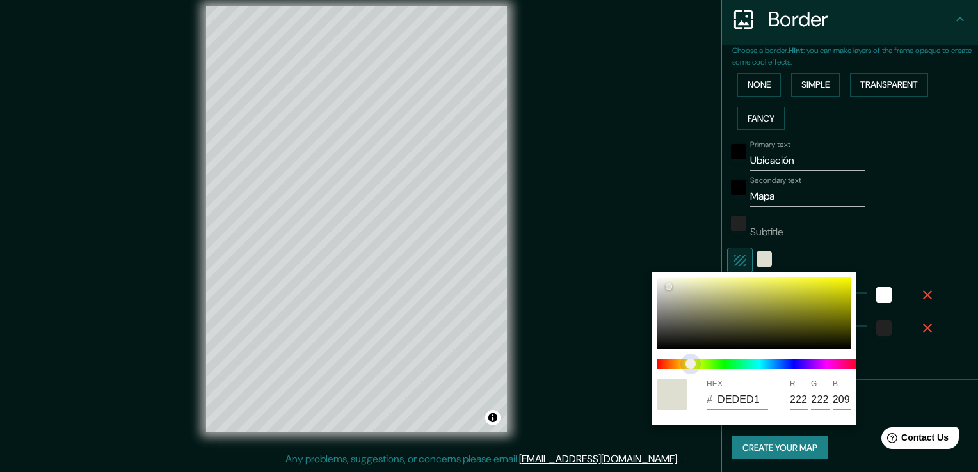
type input "DEDDD1"
type input "221"
type input "38"
drag, startPoint x: 664, startPoint y: 283, endPoint x: 694, endPoint y: 280, distance: 30.9
click at [694, 280] on div at bounding box center [754, 313] width 195 height 72
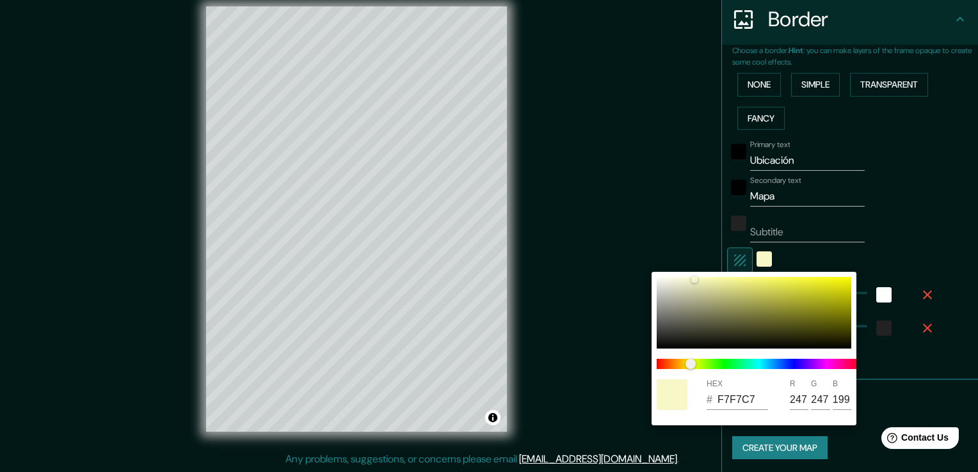
click at [904, 234] on div at bounding box center [489, 236] width 978 height 472
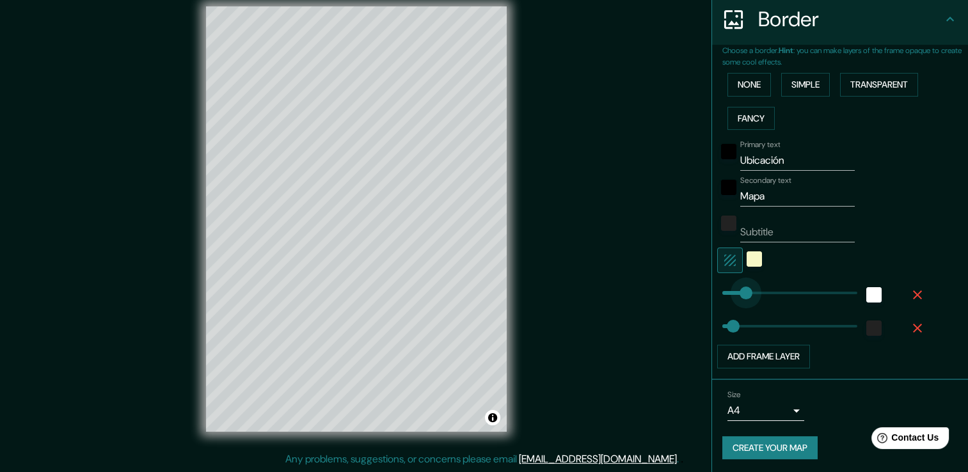
drag, startPoint x: 760, startPoint y: 288, endPoint x: 740, endPoint y: 291, distance: 20.7
drag, startPoint x: 741, startPoint y: 295, endPoint x: 831, endPoint y: 288, distance: 90.5
drag, startPoint x: 831, startPoint y: 289, endPoint x: 728, endPoint y: 298, distance: 103.4
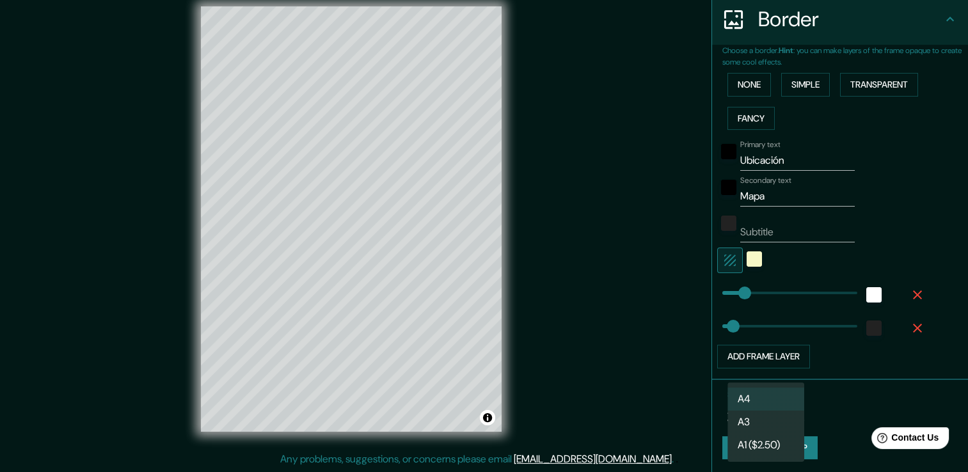
click at [787, 415] on body "Mappin Location [GEOGRAPHIC_DATA][PERSON_NAME] Tlalmimilolpan, [GEOGRAPHIC_DATA…" at bounding box center [484, 222] width 968 height 472
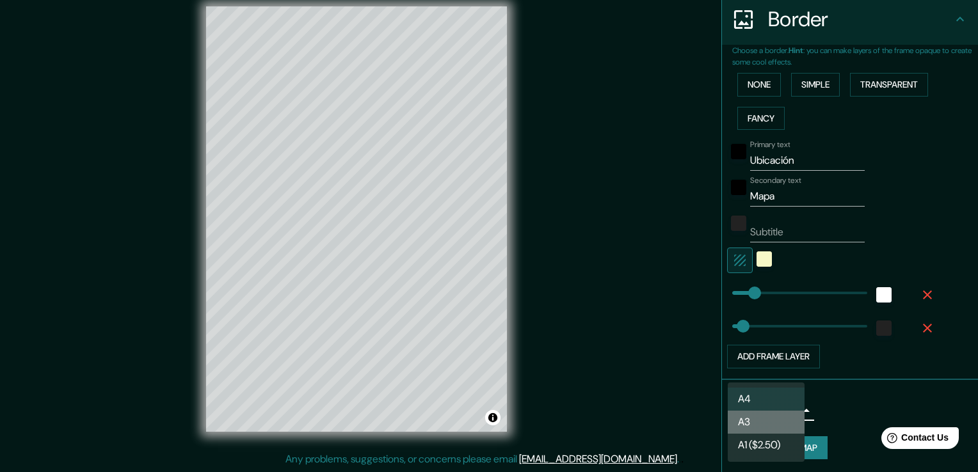
click at [750, 423] on li "A3" at bounding box center [766, 422] width 77 height 23
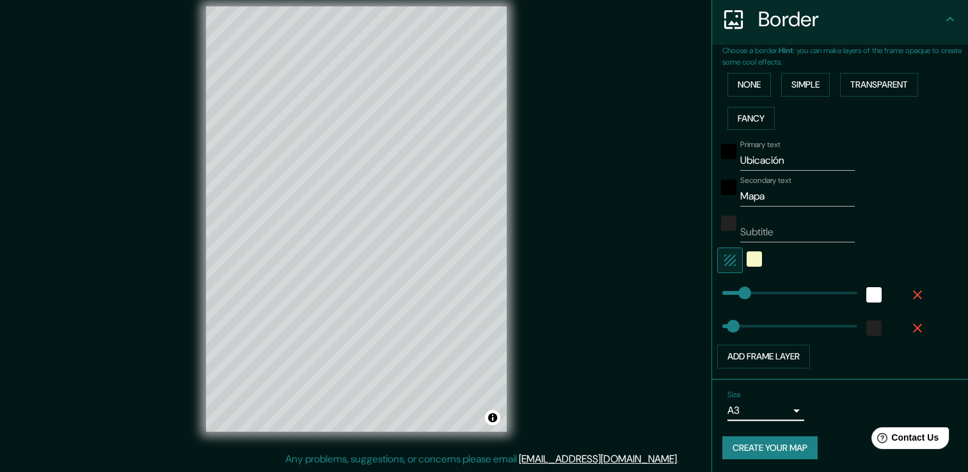
click at [762, 449] on button "Create your map" at bounding box center [770, 448] width 95 height 24
click at [755, 445] on button "Create your map" at bounding box center [770, 448] width 95 height 24
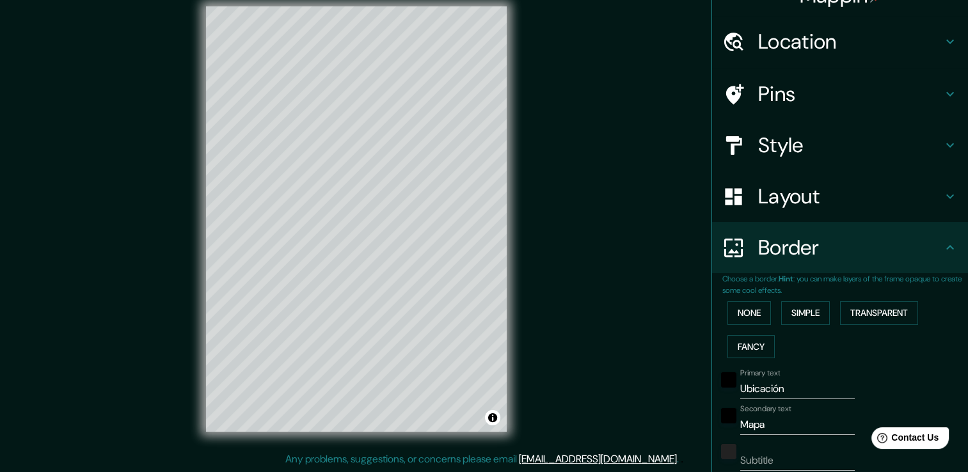
scroll to position [0, 0]
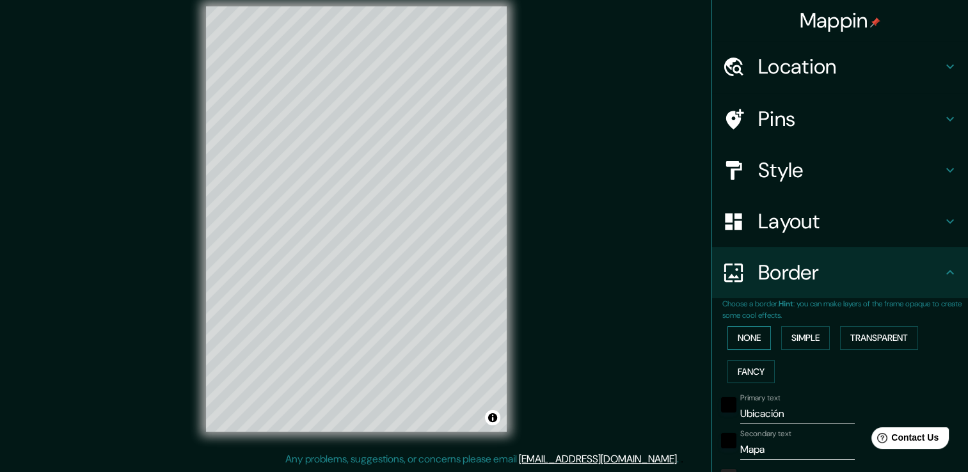
click at [729, 340] on button "None" at bounding box center [750, 338] width 44 height 24
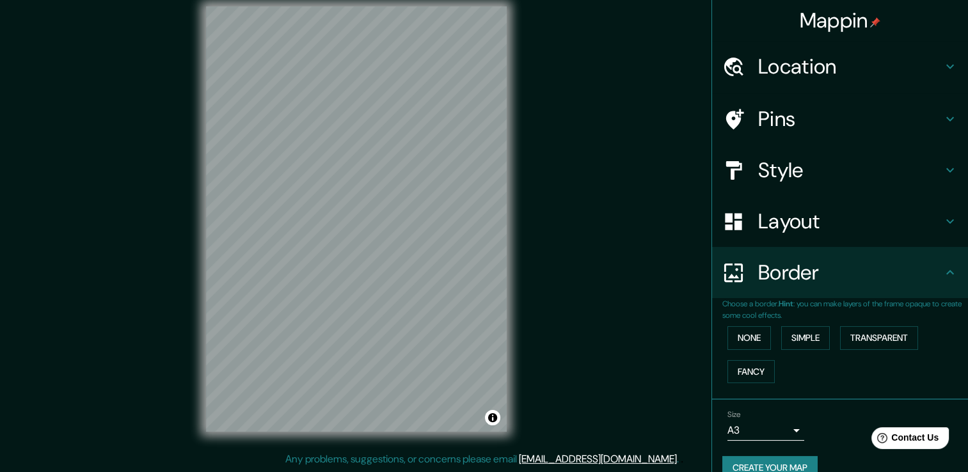
click at [789, 170] on h4 "Style" at bounding box center [850, 170] width 184 height 26
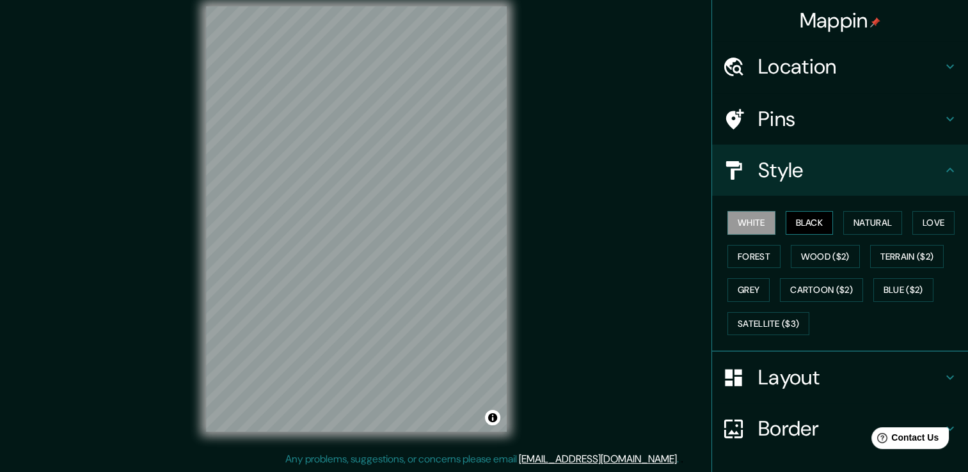
click at [794, 224] on button "Black" at bounding box center [810, 223] width 48 height 24
click at [872, 225] on button "Natural" at bounding box center [872, 223] width 59 height 24
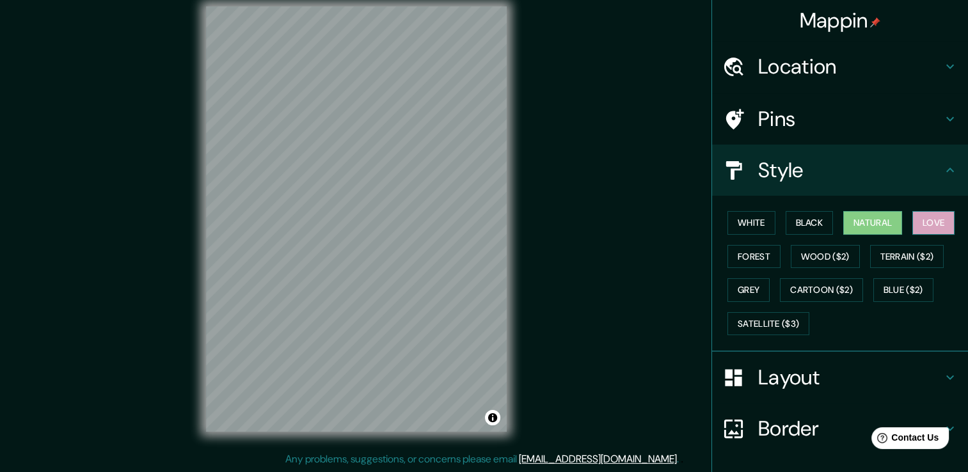
click at [919, 228] on button "Love" at bounding box center [934, 223] width 42 height 24
click at [756, 251] on button "Forest" at bounding box center [754, 257] width 53 height 24
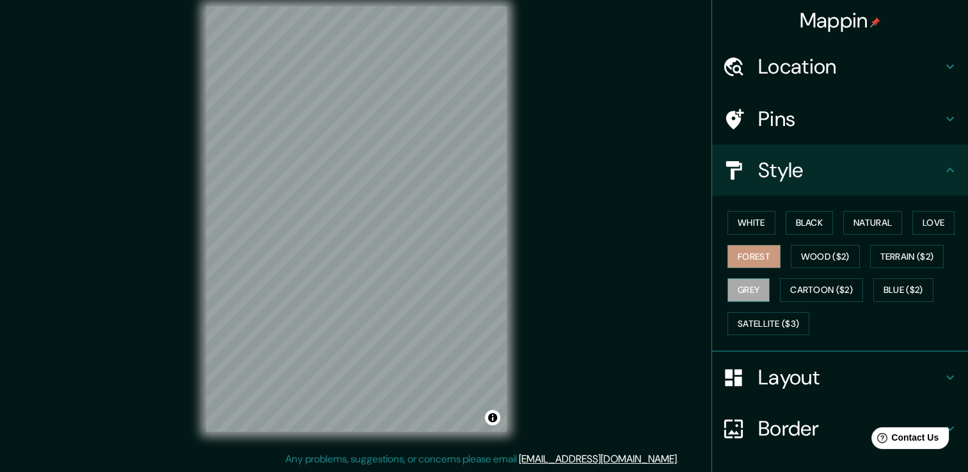
click at [745, 284] on button "Grey" at bounding box center [749, 290] width 42 height 24
click at [829, 260] on button "Wood ($2)" at bounding box center [825, 257] width 69 height 24
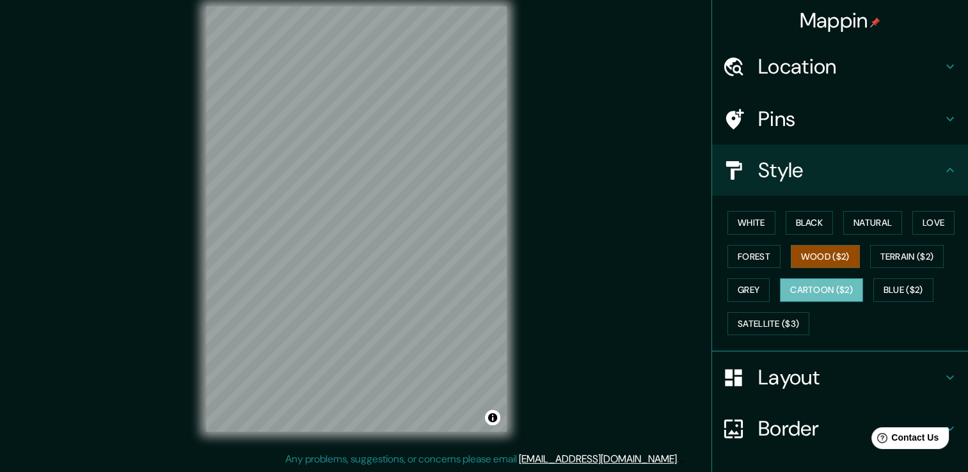
click at [824, 287] on button "Cartoon ($2)" at bounding box center [821, 290] width 83 height 24
click at [897, 262] on button "Terrain ($2)" at bounding box center [907, 257] width 74 height 24
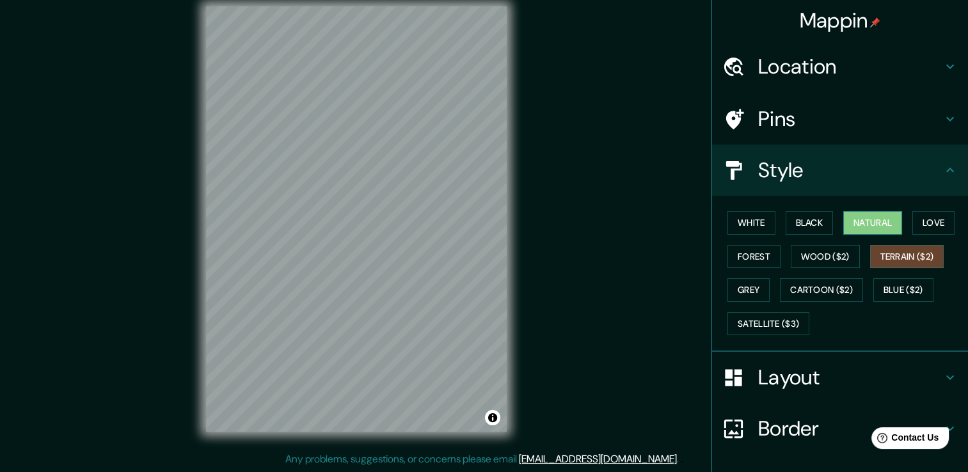
click at [856, 221] on button "Natural" at bounding box center [872, 223] width 59 height 24
click at [736, 226] on button "White" at bounding box center [752, 223] width 48 height 24
click at [856, 224] on button "Natural" at bounding box center [872, 223] width 59 height 24
click at [729, 223] on button "White" at bounding box center [752, 223] width 48 height 24
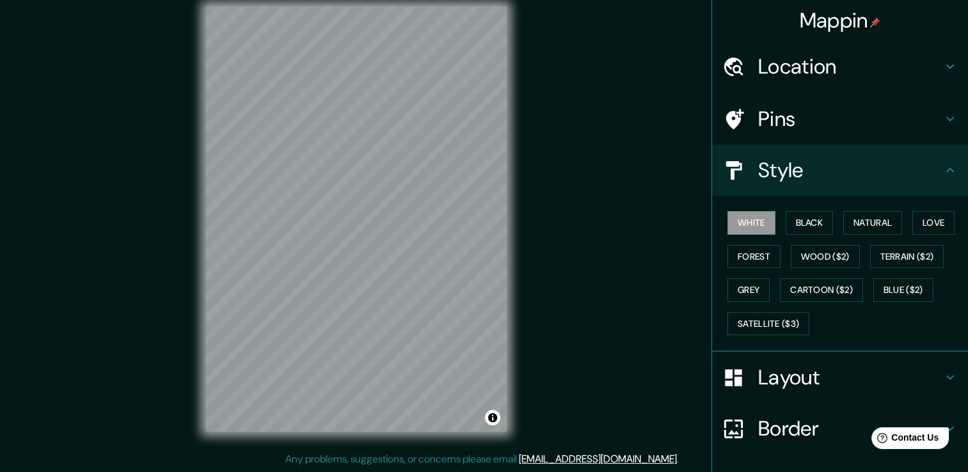
click at [781, 124] on h4 "Pins" at bounding box center [850, 119] width 184 height 26
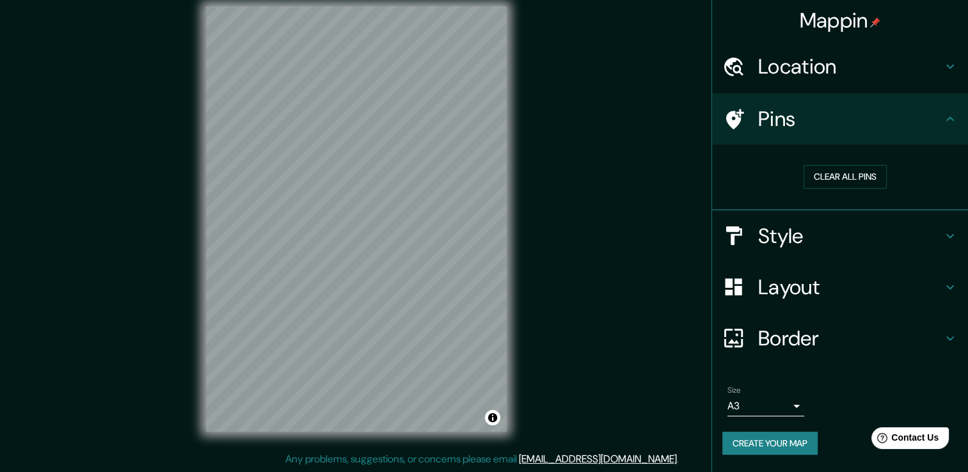
click at [781, 124] on h4 "Pins" at bounding box center [850, 119] width 184 height 26
click at [819, 63] on h4 "Location" at bounding box center [850, 67] width 184 height 26
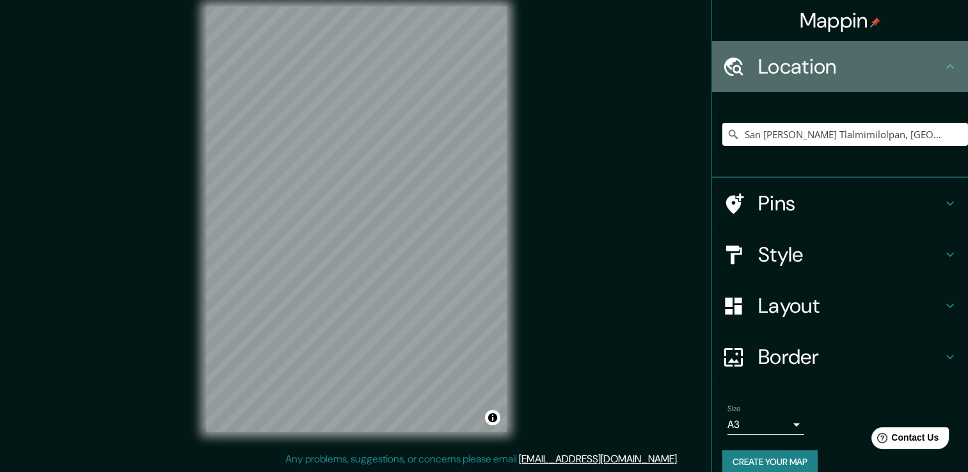
click at [819, 63] on h4 "Location" at bounding box center [850, 67] width 184 height 26
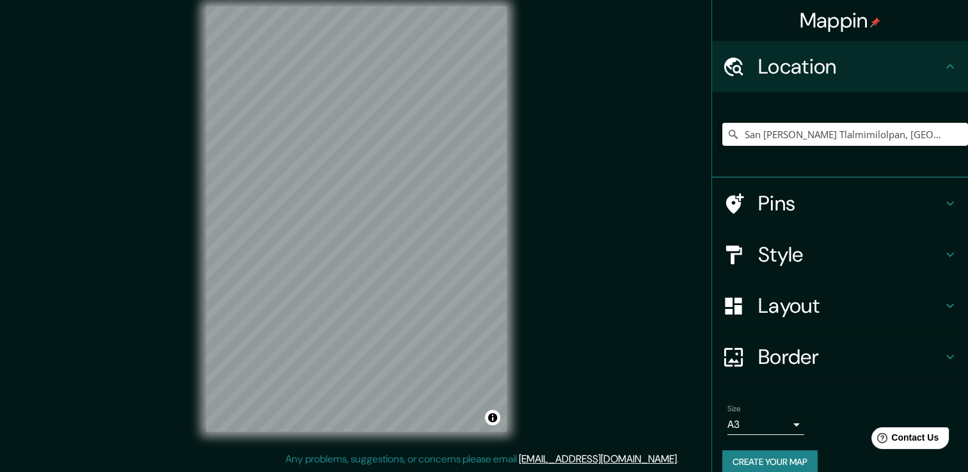
scroll to position [16, 0]
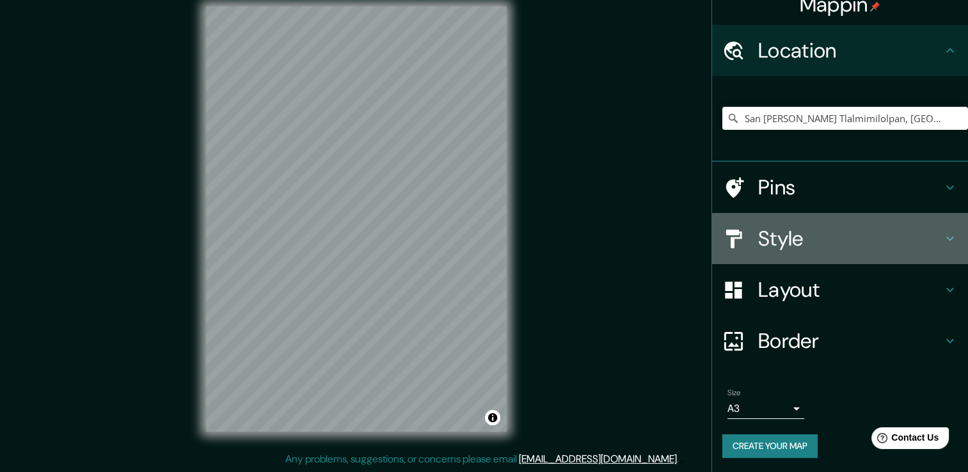
click at [769, 230] on h4 "Style" at bounding box center [850, 239] width 184 height 26
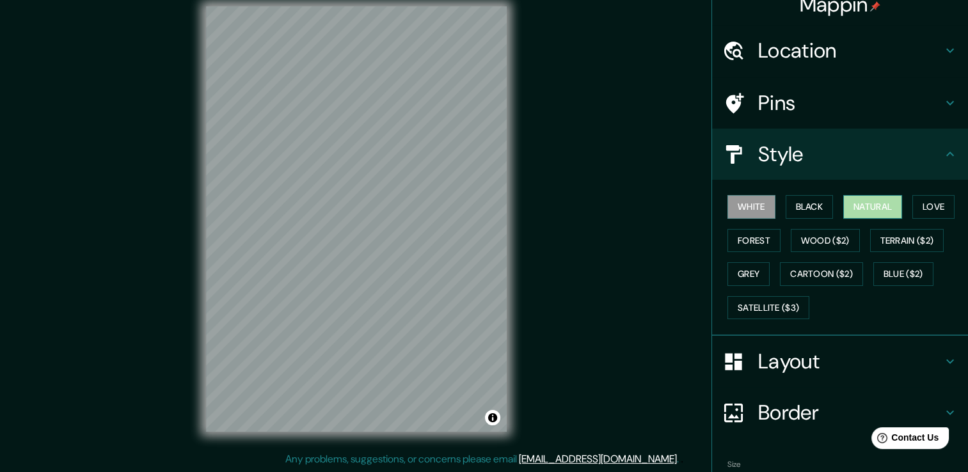
click at [876, 205] on button "Natural" at bounding box center [872, 207] width 59 height 24
